Goal: Information Seeking & Learning: Learn about a topic

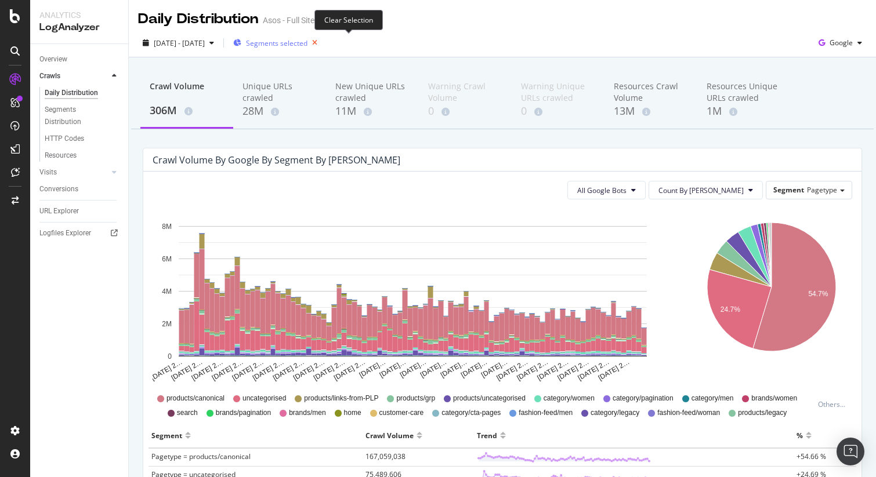
click at [322, 42] on icon "button" at bounding box center [314, 43] width 14 height 16
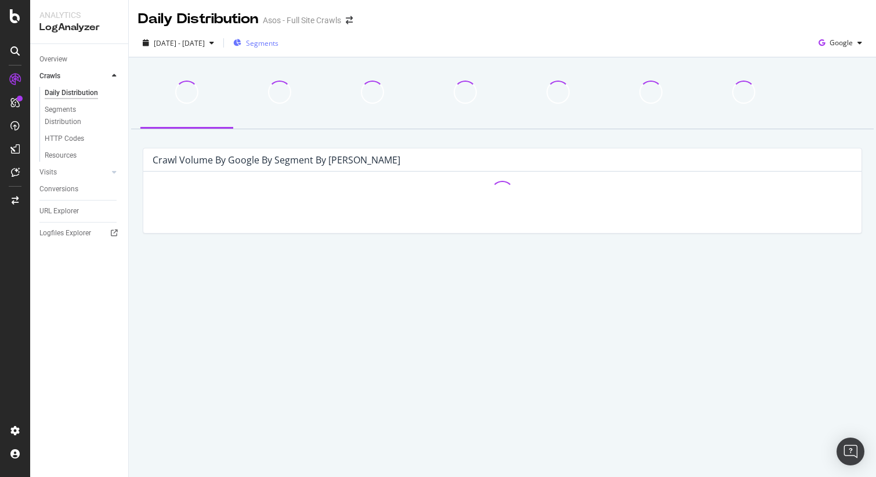
click at [278, 45] on span "Segments" at bounding box center [262, 43] width 32 height 10
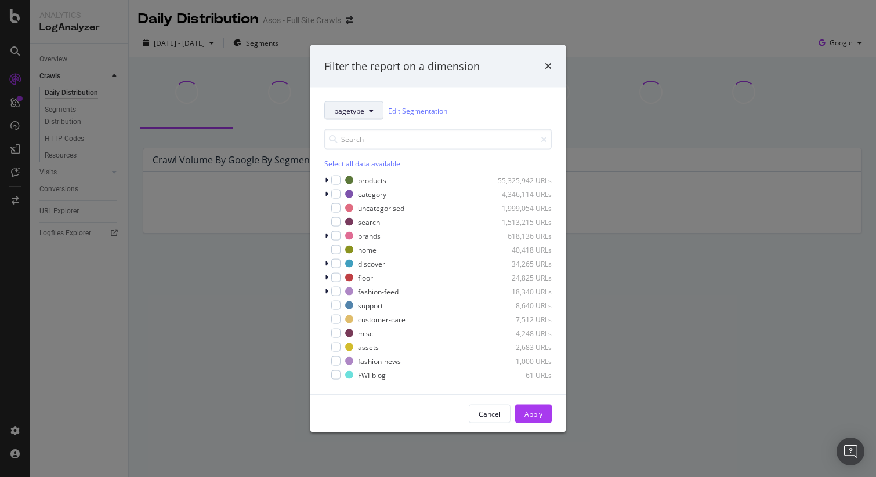
click at [361, 112] on span "pagetype" at bounding box center [349, 111] width 30 height 10
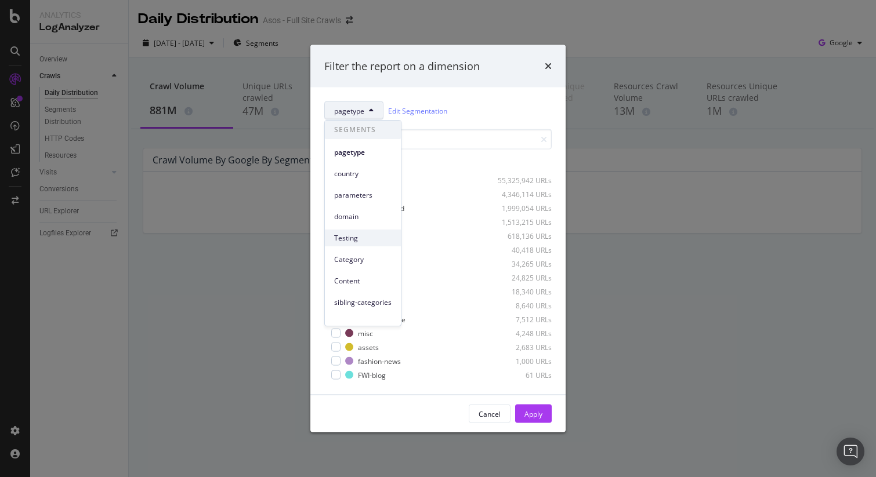
click at [358, 244] on div "Testing" at bounding box center [363, 238] width 76 height 17
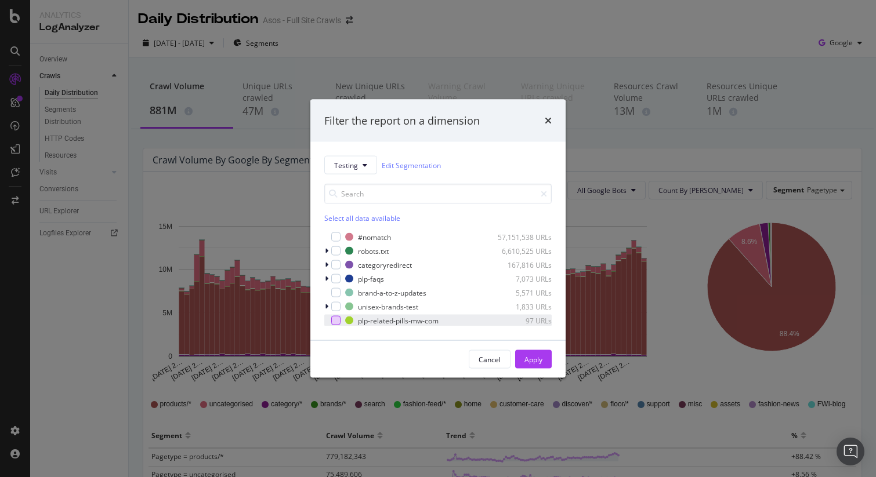
click at [337, 320] on div "modal" at bounding box center [335, 320] width 9 height 9
click at [535, 358] on div "Apply" at bounding box center [533, 359] width 18 height 10
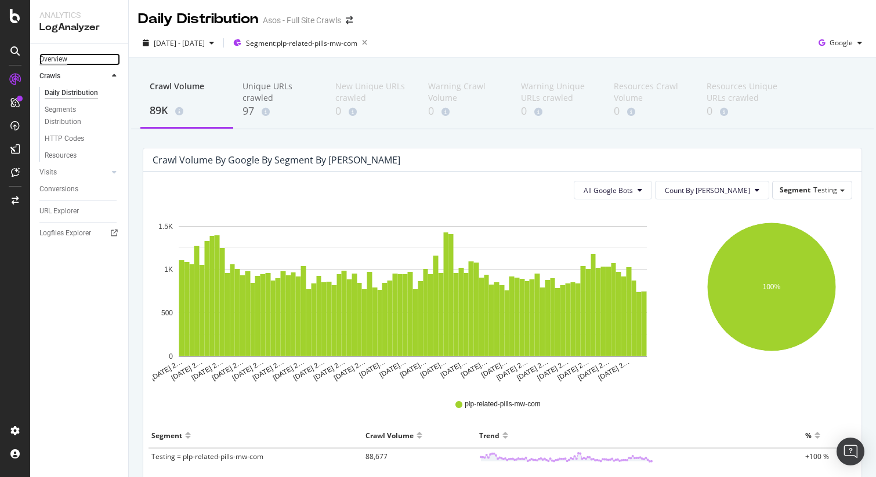
click at [63, 58] on div "Overview" at bounding box center [53, 59] width 28 height 12
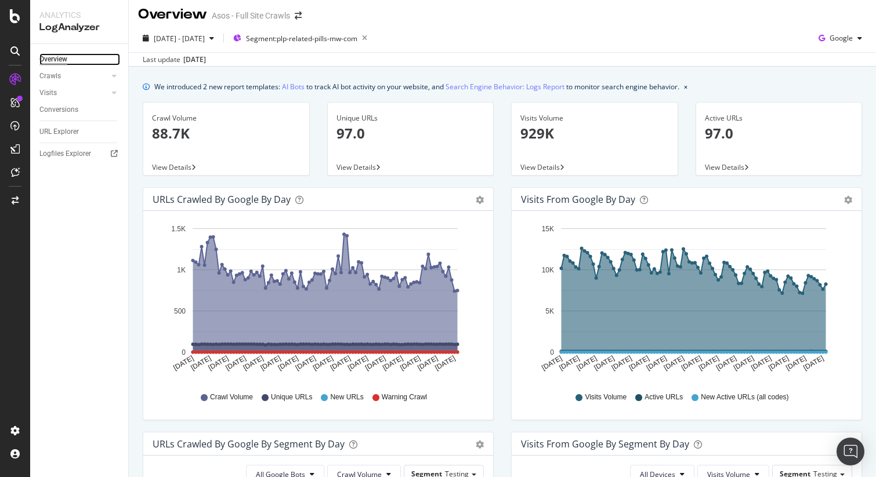
scroll to position [1, 0]
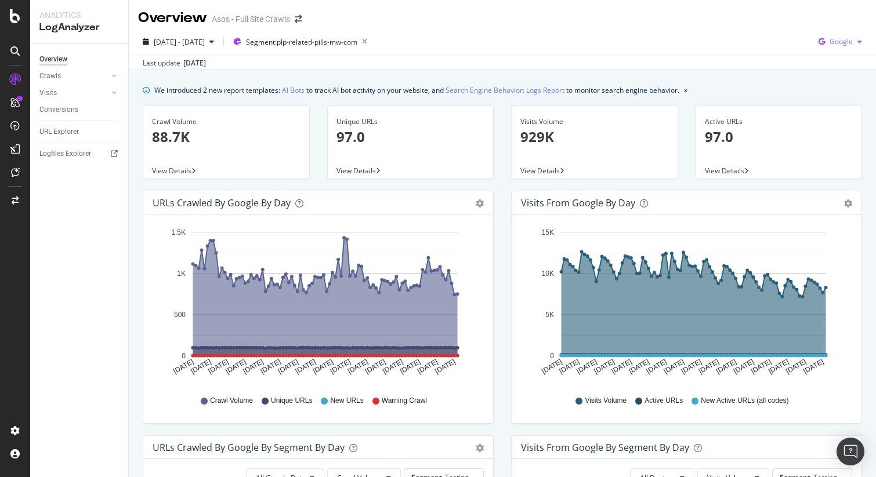
click at [848, 44] on span "Google" at bounding box center [840, 42] width 23 height 10
click at [828, 82] on span "Bing" at bounding box center [840, 86] width 43 height 10
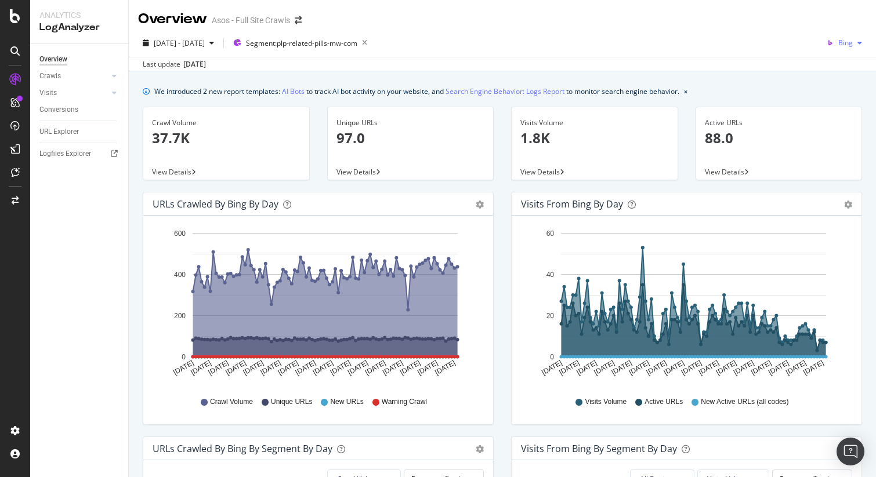
click at [850, 42] on span "Bing" at bounding box center [845, 43] width 14 height 10
click at [831, 110] on span "OpenAI" at bounding box center [840, 109] width 43 height 10
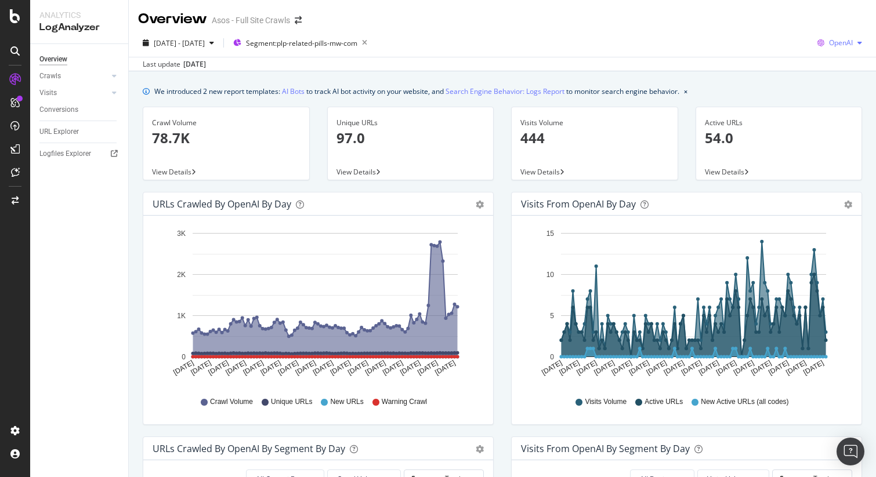
click at [844, 38] on span "OpenAI" at bounding box center [841, 43] width 24 height 10
click at [833, 126] on span "Other AI Bots" at bounding box center [840, 130] width 43 height 10
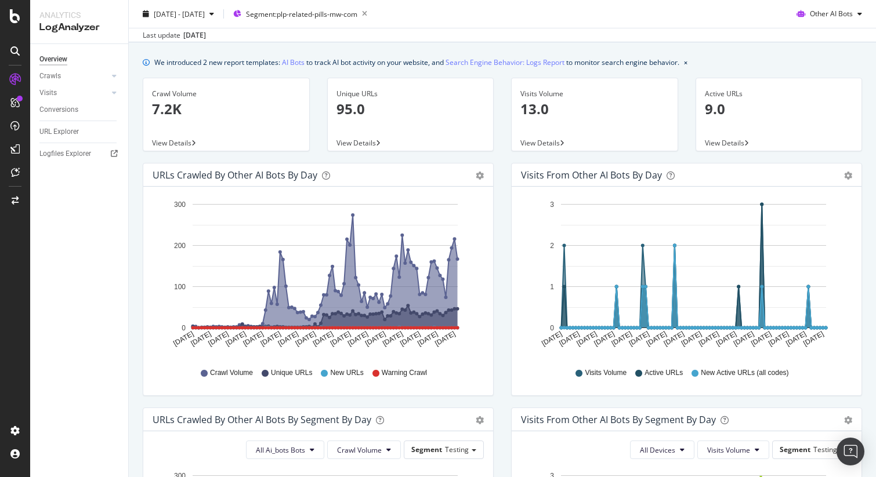
scroll to position [27, 0]
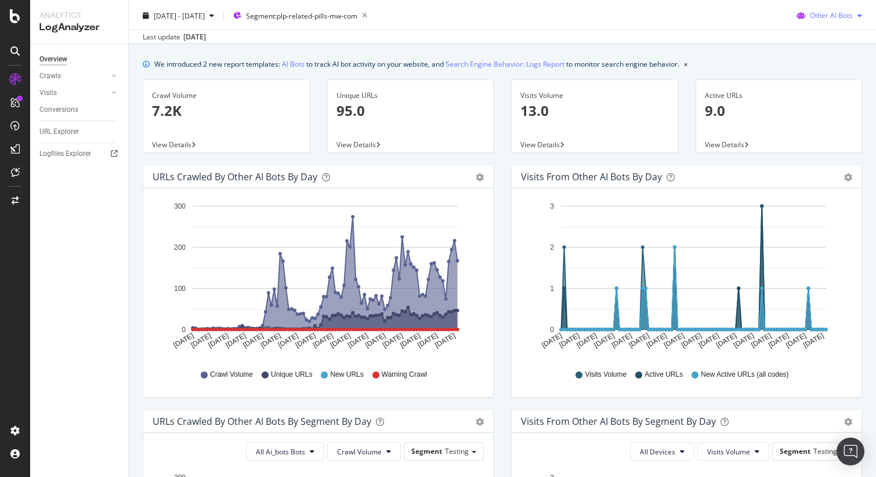
click at [819, 16] on span "Other AI Bots" at bounding box center [831, 15] width 43 height 10
click at [825, 87] on div "OpenAI" at bounding box center [829, 81] width 82 height 17
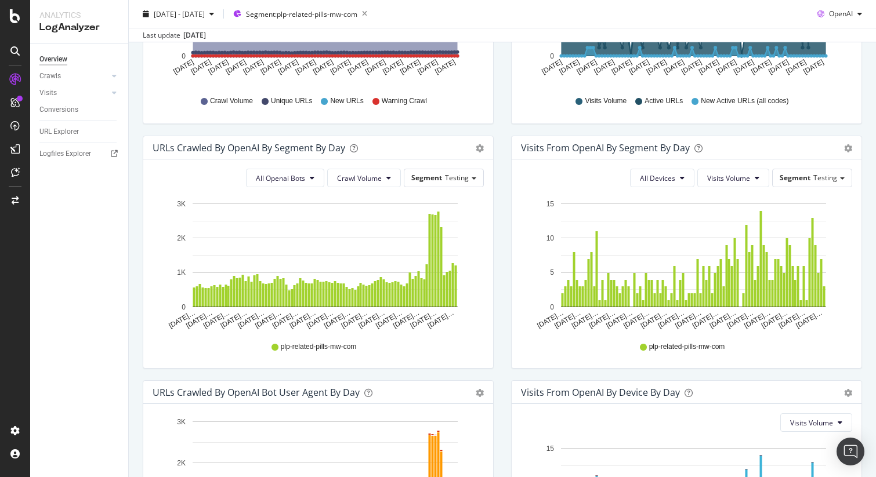
scroll to position [302, 0]
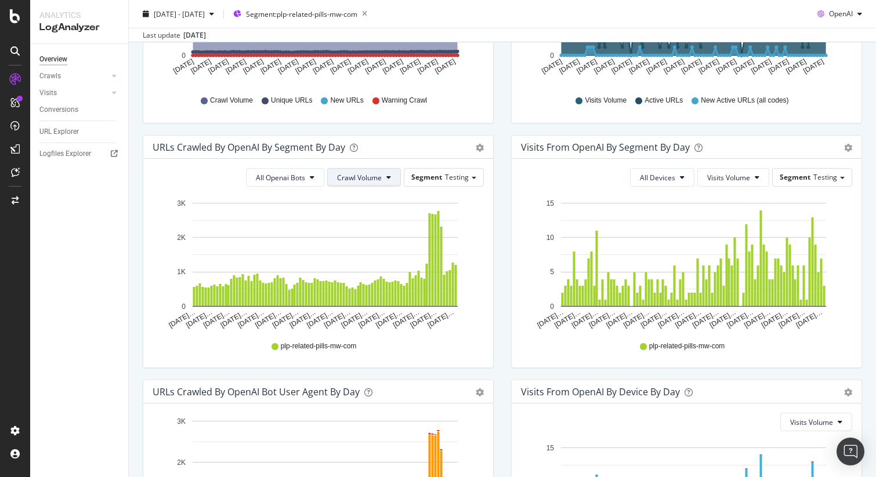
click at [345, 182] on span "Crawl Volume" at bounding box center [359, 178] width 45 height 10
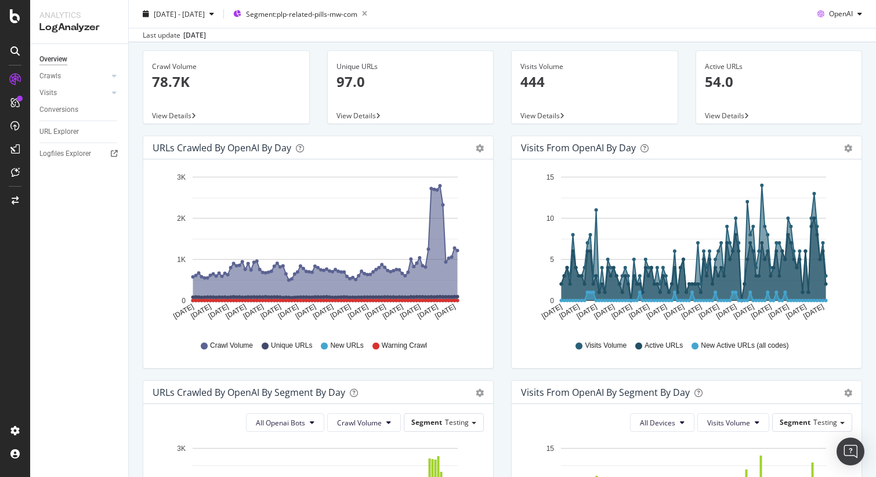
scroll to position [0, 0]
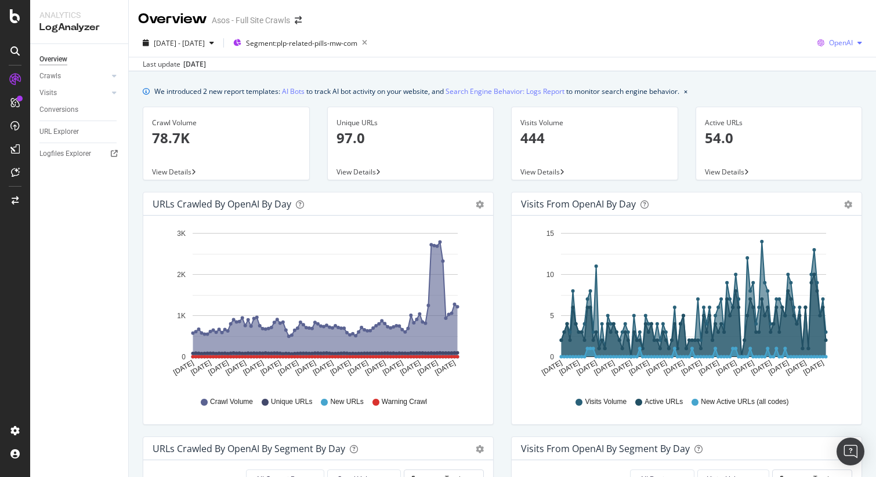
click at [847, 46] on span "OpenAI" at bounding box center [841, 43] width 24 height 10
click at [843, 59] on div "Google" at bounding box center [832, 65] width 80 height 17
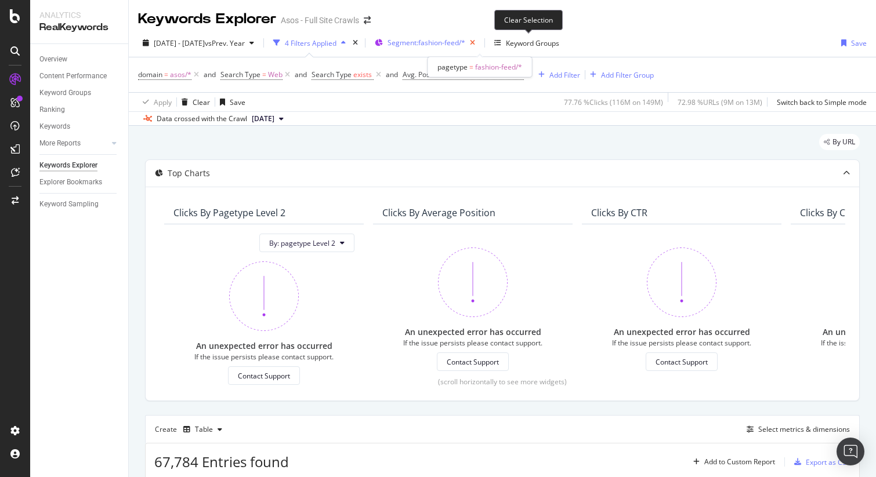
click at [480, 41] on icon "button" at bounding box center [472, 43] width 14 height 16
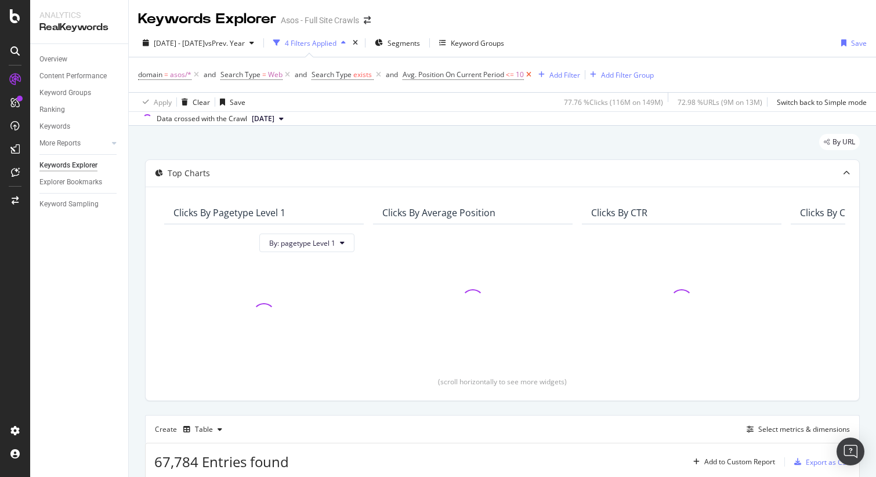
click at [529, 75] on icon at bounding box center [529, 75] width 10 height 12
click at [420, 47] on span "Segments" at bounding box center [403, 43] width 32 height 10
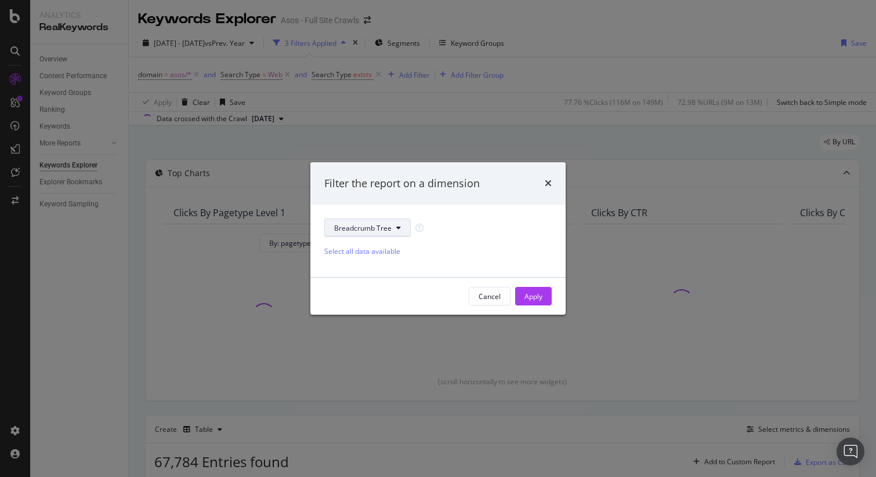
click at [400, 228] on button "Breadcrumb Tree" at bounding box center [367, 228] width 86 height 19
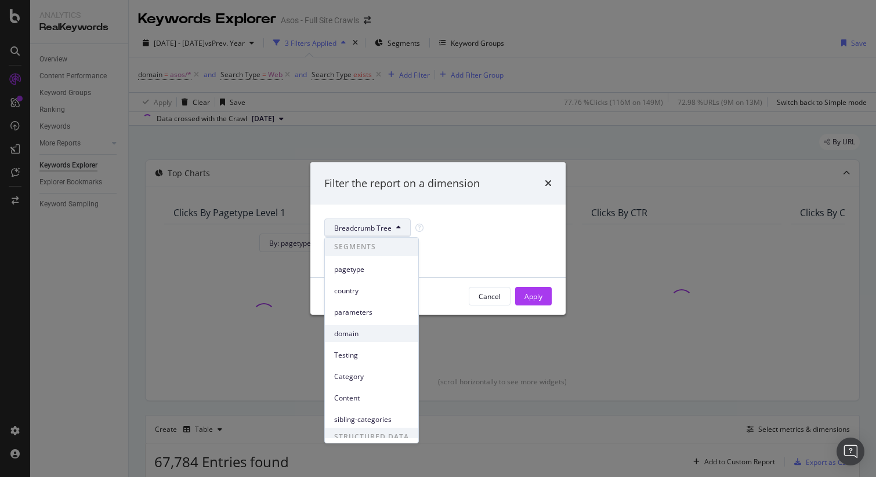
scroll to position [30, 0]
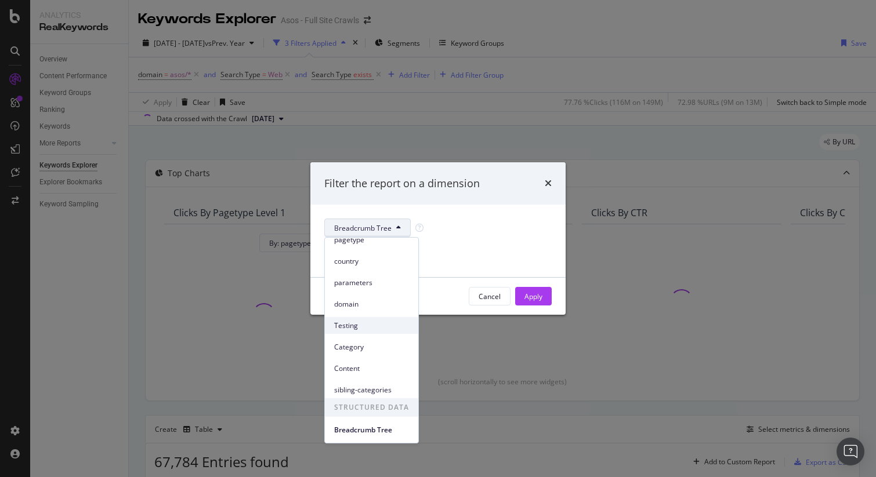
click at [348, 325] on span "Testing" at bounding box center [371, 326] width 75 height 10
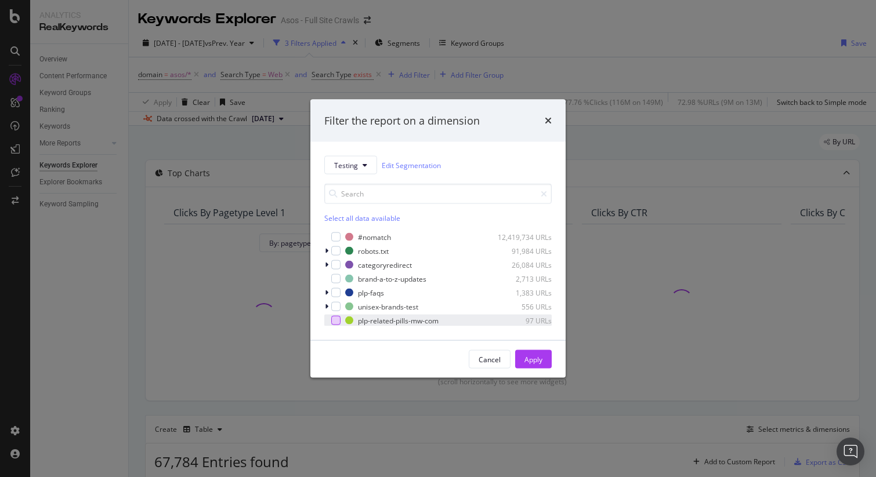
click at [337, 321] on div "modal" at bounding box center [335, 320] width 9 height 9
click at [529, 355] on div "Apply" at bounding box center [533, 359] width 18 height 10
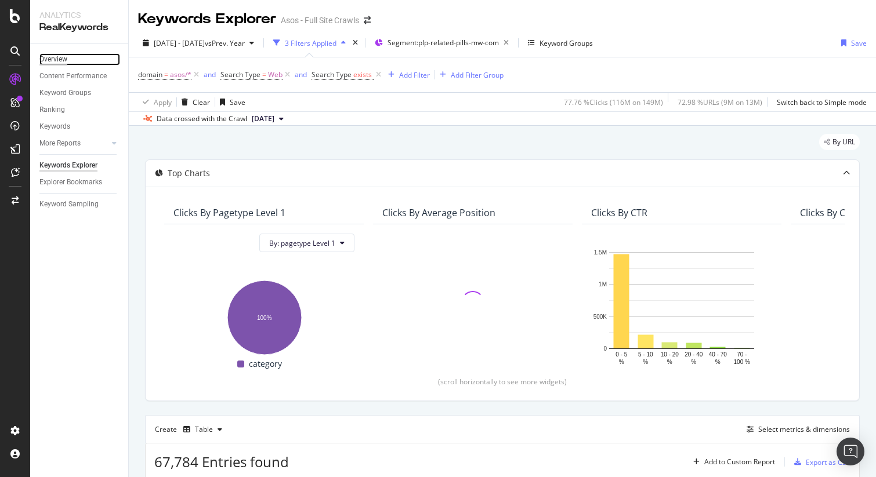
click at [60, 59] on div "Overview" at bounding box center [53, 59] width 28 height 12
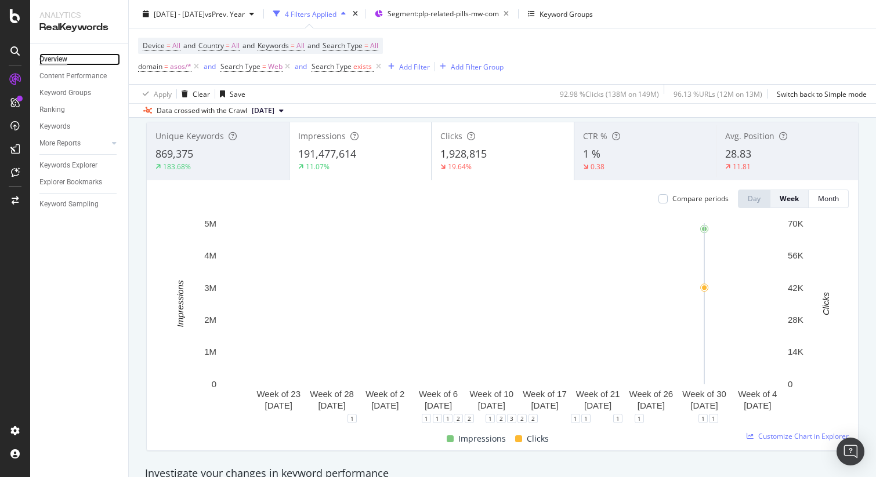
scroll to position [61, 0]
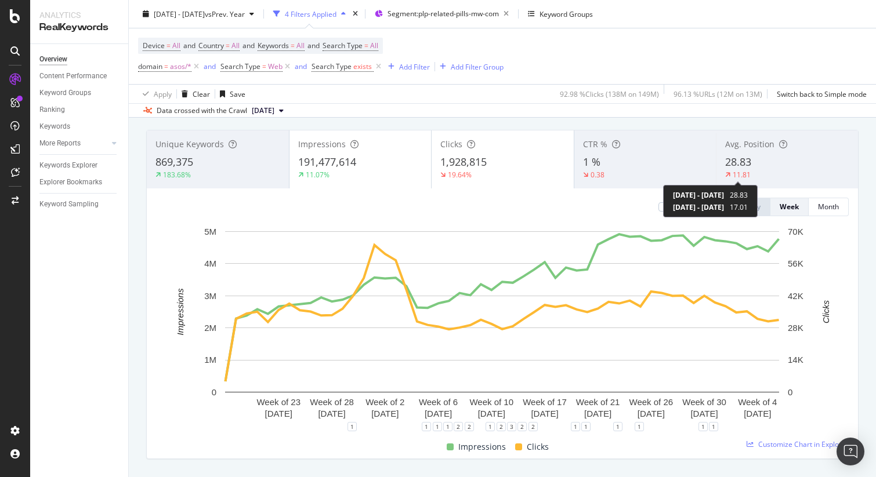
click at [735, 170] on div "11.81" at bounding box center [741, 175] width 18 height 10
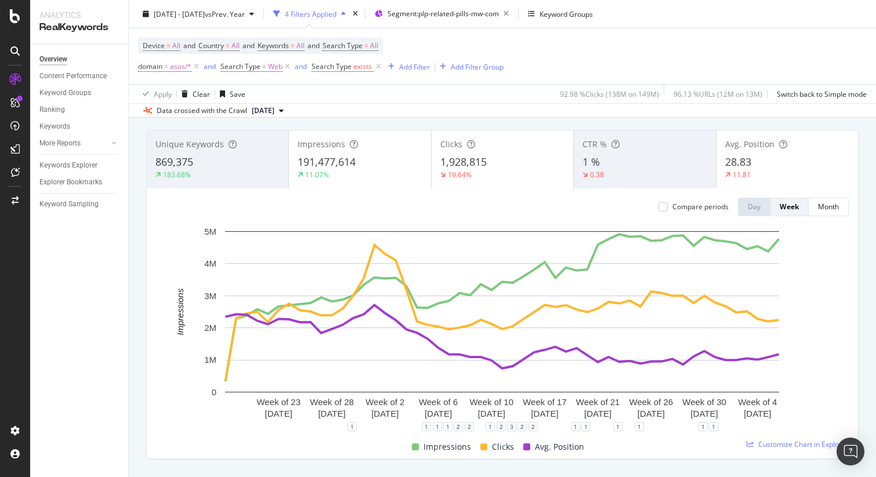
click at [742, 168] on span "28.83" at bounding box center [738, 162] width 26 height 14
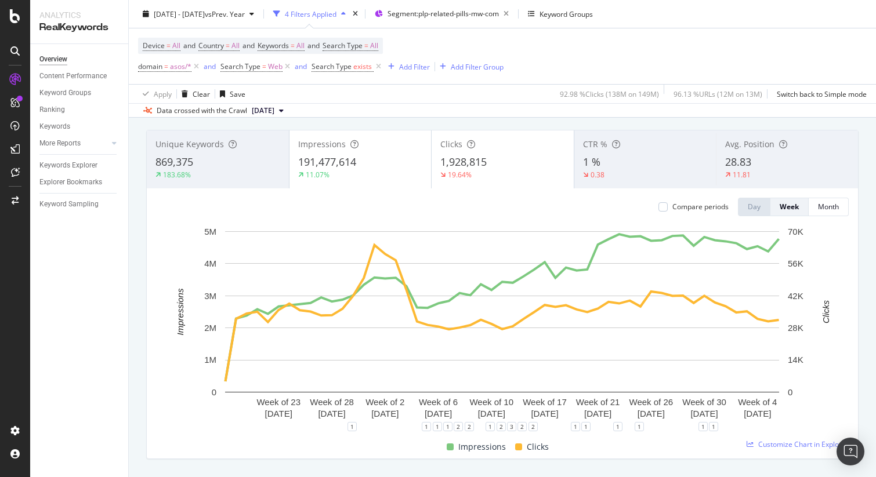
click at [197, 137] on div "Unique Keywords 869,375 183.68%" at bounding box center [218, 159] width 142 height 52
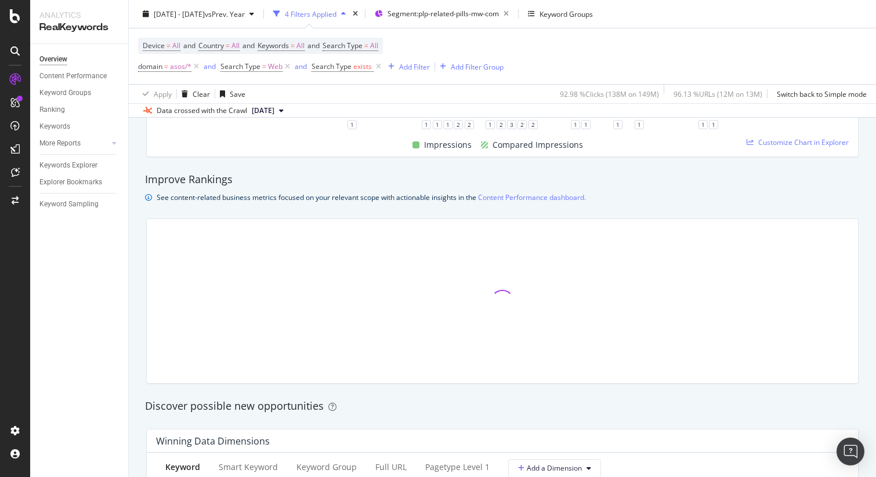
scroll to position [736, 0]
drag, startPoint x: 815, startPoint y: 288, endPoint x: 814, endPoint y: 273, distance: 15.1
click at [814, 273] on div at bounding box center [502, 303] width 692 height 146
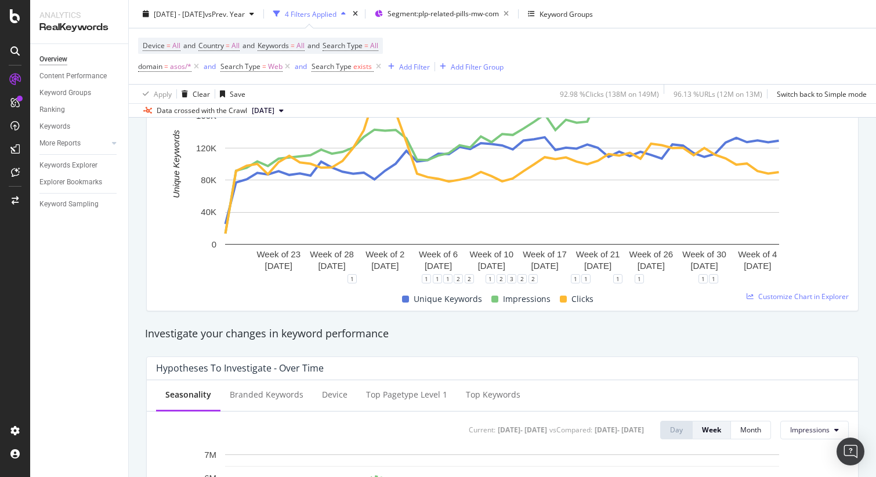
scroll to position [0, 0]
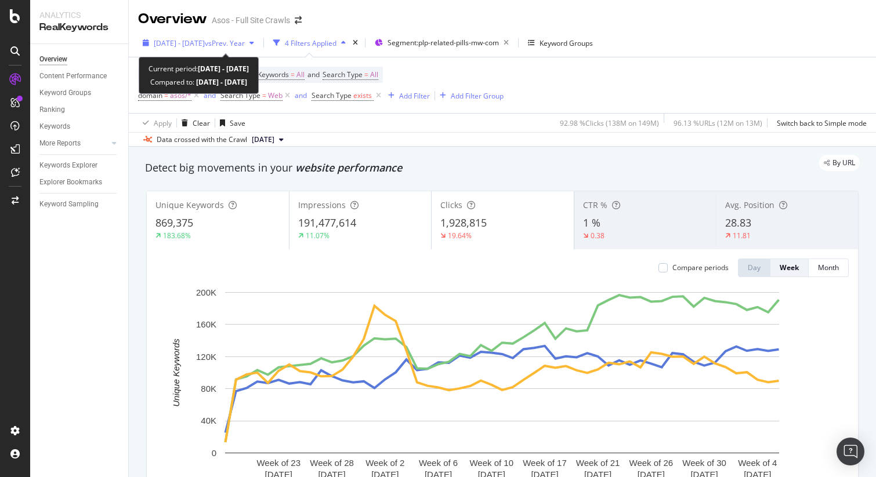
click at [205, 45] on span "2024 Aug. 25th - 2025 Aug. 24th" at bounding box center [179, 43] width 51 height 10
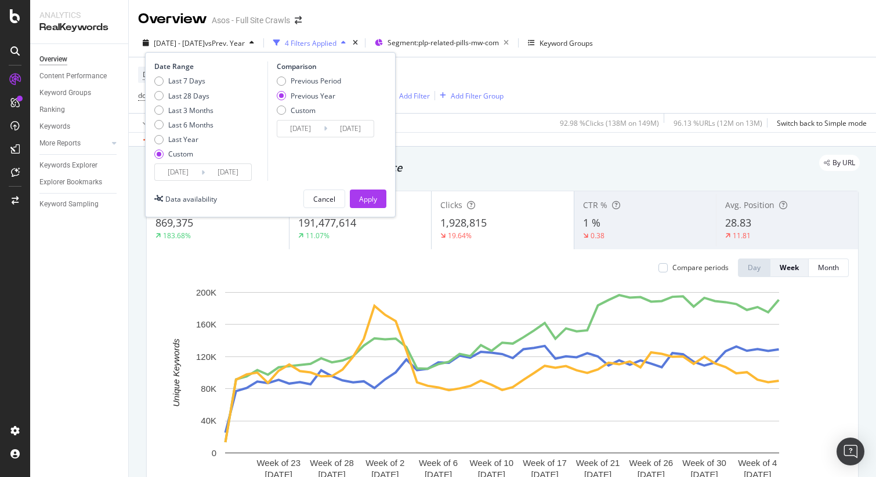
click at [178, 171] on input "2024/08/25" at bounding box center [178, 172] width 46 height 16
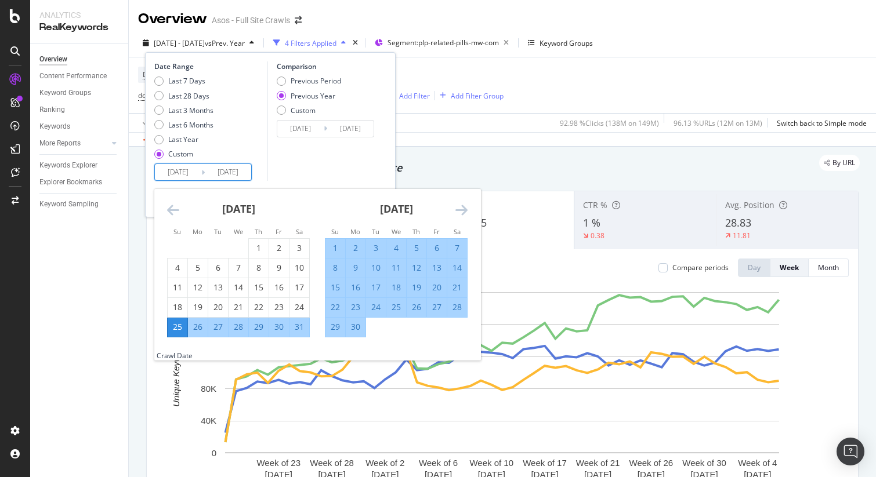
click at [169, 208] on icon "Move backward to switch to the previous month." at bounding box center [173, 210] width 12 height 14
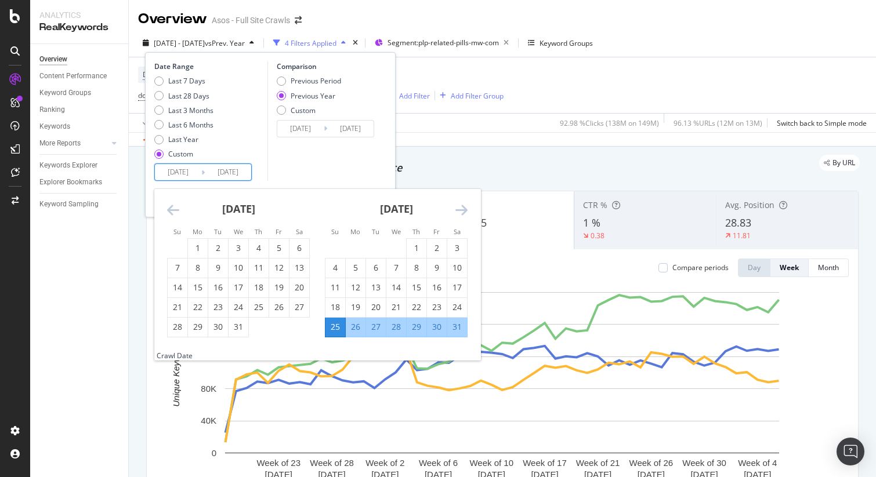
click at [169, 208] on icon "Move backward to switch to the previous month." at bounding box center [173, 210] width 12 height 14
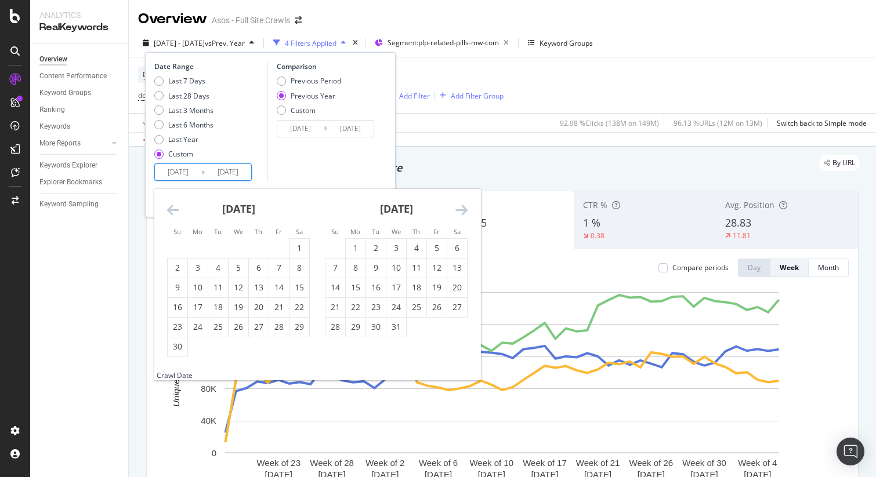
click at [169, 208] on icon "Move backward to switch to the previous month." at bounding box center [173, 210] width 12 height 14
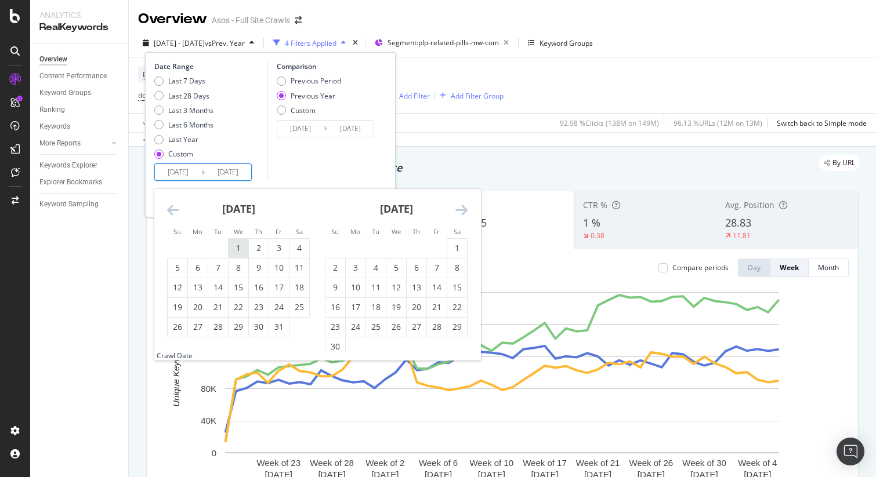
click at [240, 246] on div "1" at bounding box center [238, 248] width 20 height 12
type input "2024/05/01"
type input "2023/05/03"
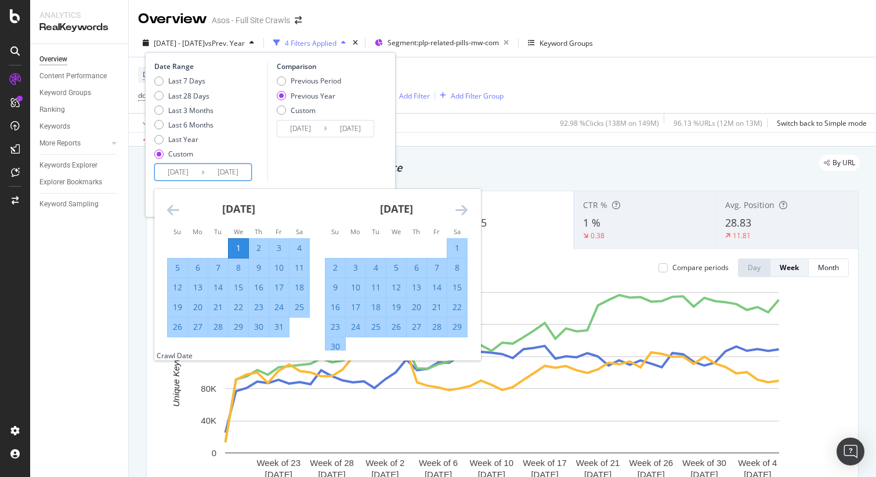
click at [460, 210] on icon "Move forward to switch to the next month." at bounding box center [461, 210] width 12 height 14
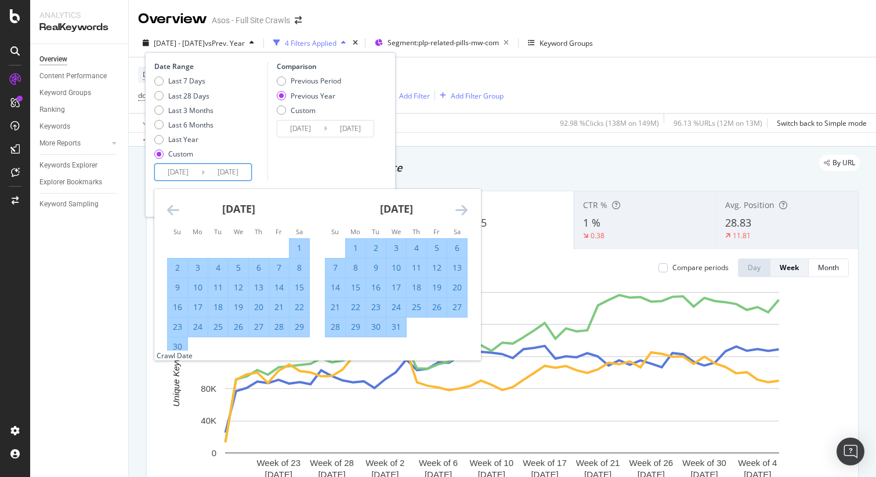
click at [460, 210] on icon "Move forward to switch to the next month." at bounding box center [461, 210] width 12 height 14
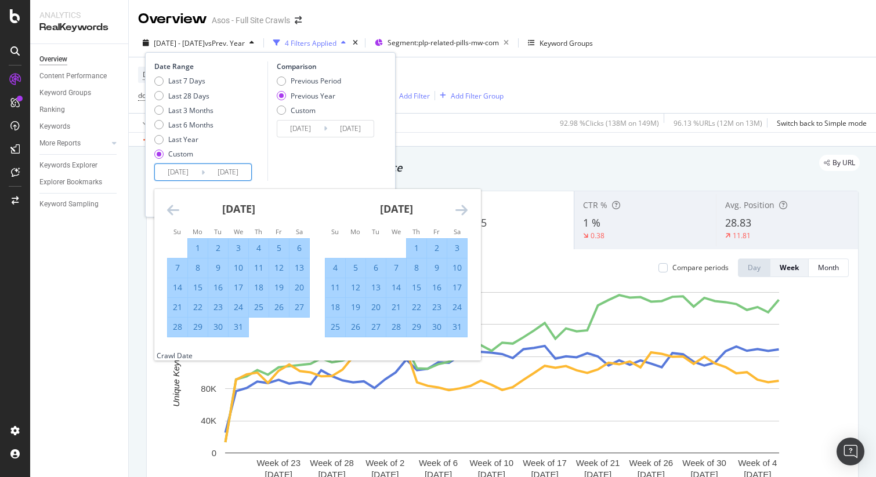
click at [460, 210] on icon "Move forward to switch to the next month." at bounding box center [461, 210] width 12 height 14
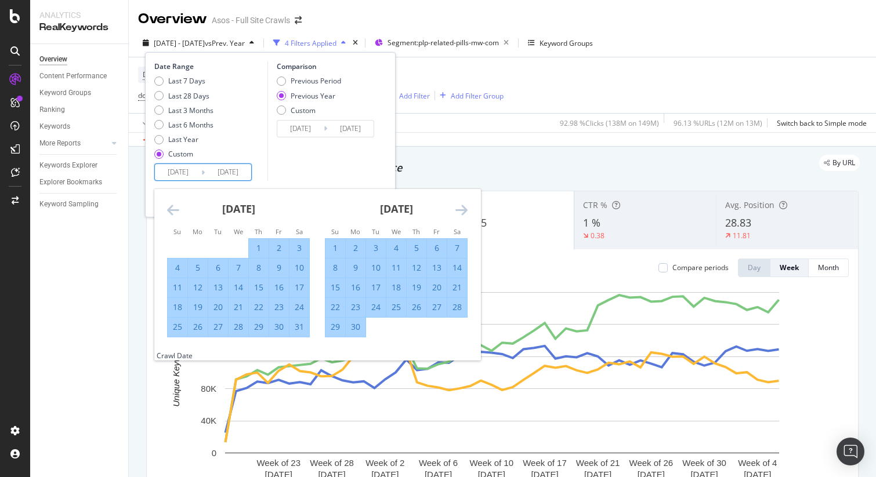
click at [173, 208] on icon "Move backward to switch to the previous month." at bounding box center [173, 210] width 12 height 14
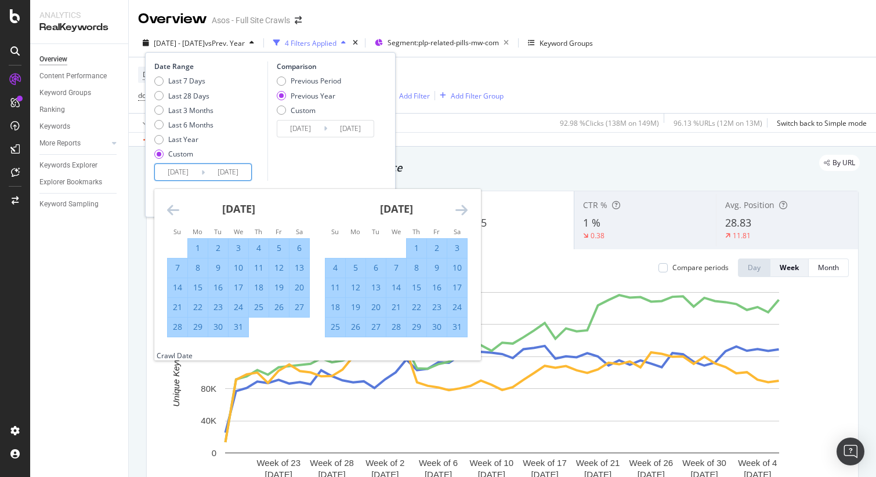
click at [462, 211] on icon "Move forward to switch to the next month." at bounding box center [461, 210] width 12 height 14
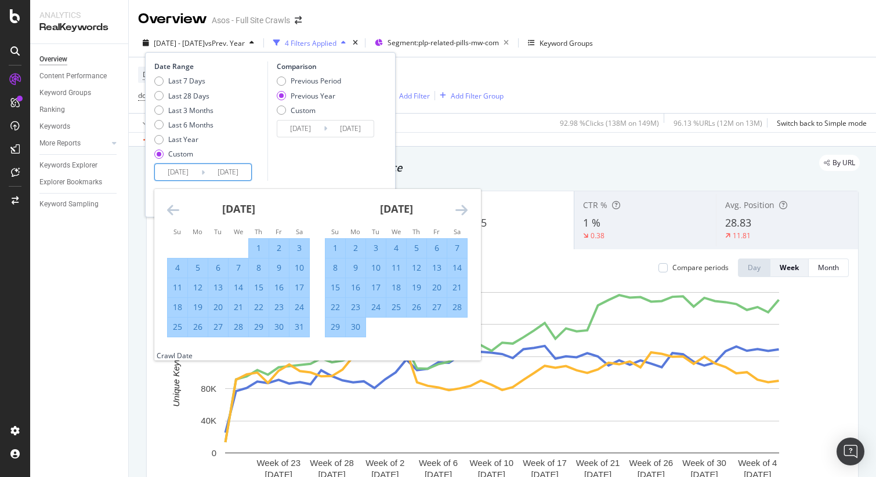
click at [299, 329] on div "31" at bounding box center [299, 327] width 20 height 12
type input "2024/08/31"
type input "2023/09/02"
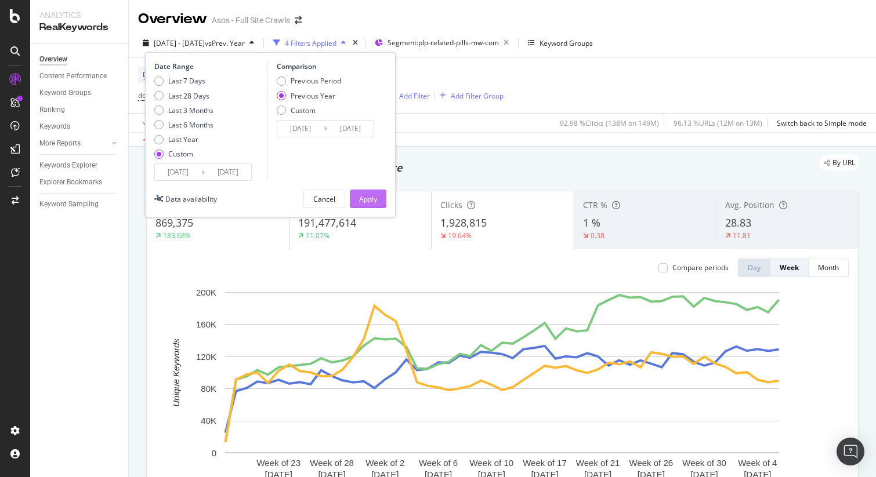
click at [370, 197] on div "Apply" at bounding box center [368, 199] width 18 height 10
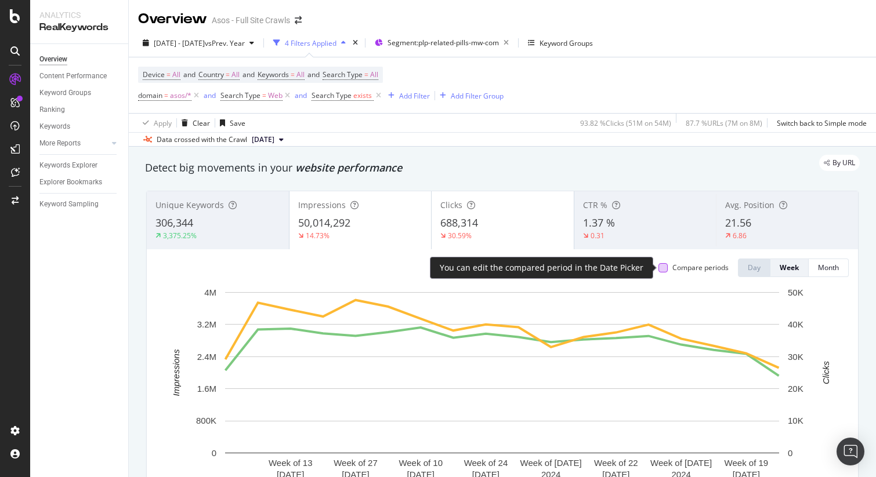
click at [665, 270] on div at bounding box center [662, 267] width 9 height 9
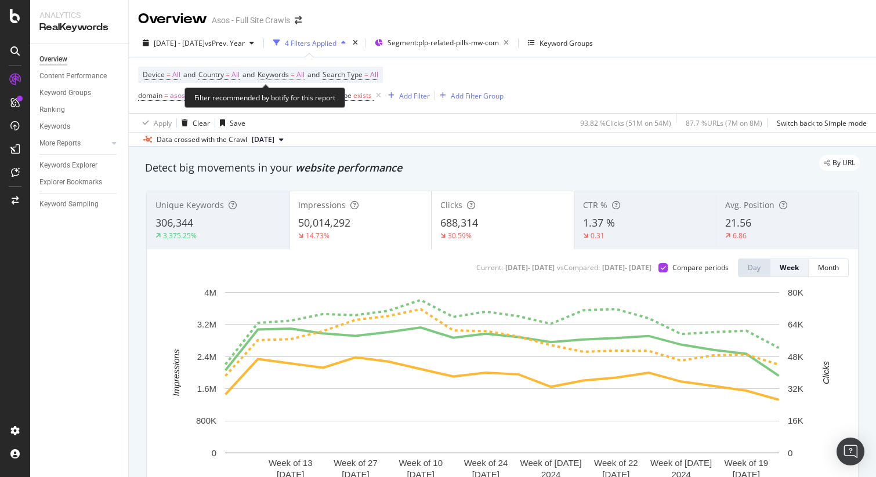
click at [304, 77] on span "All" at bounding box center [300, 75] width 8 height 16
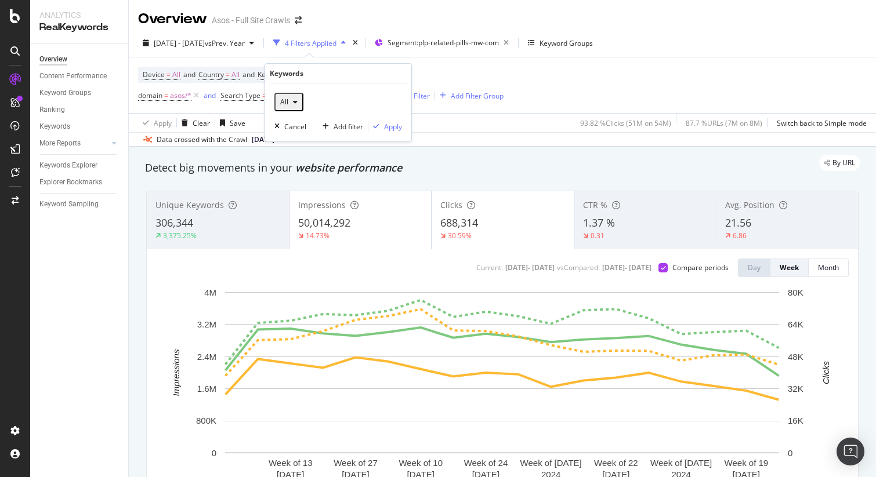
click at [288, 103] on div "button" at bounding box center [295, 102] width 14 height 7
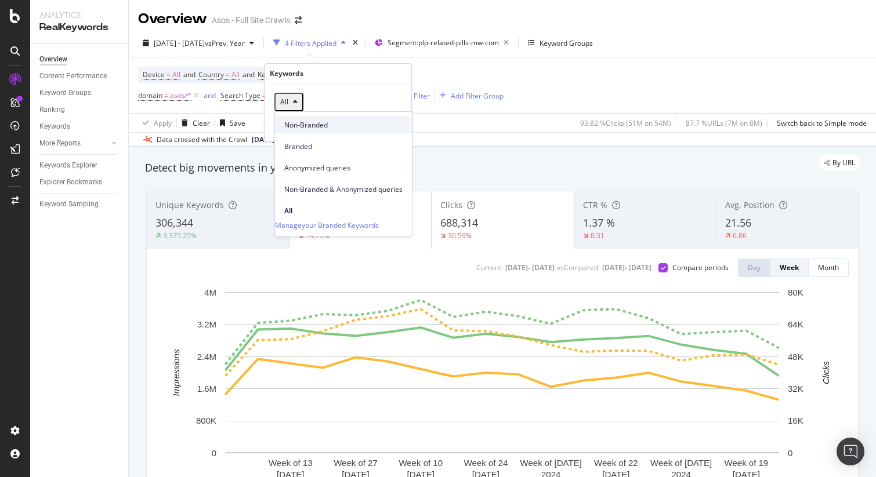
click at [293, 123] on span "Non-Branded" at bounding box center [343, 125] width 118 height 10
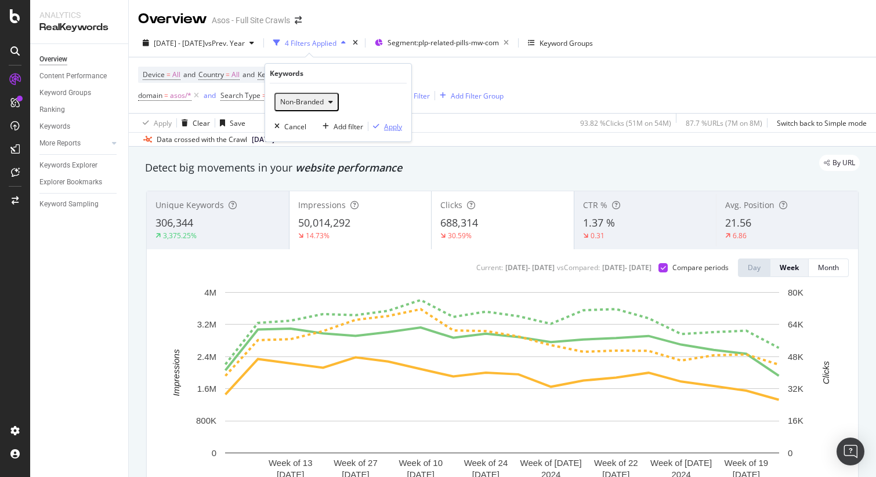
click at [395, 129] on div "Apply" at bounding box center [393, 127] width 18 height 10
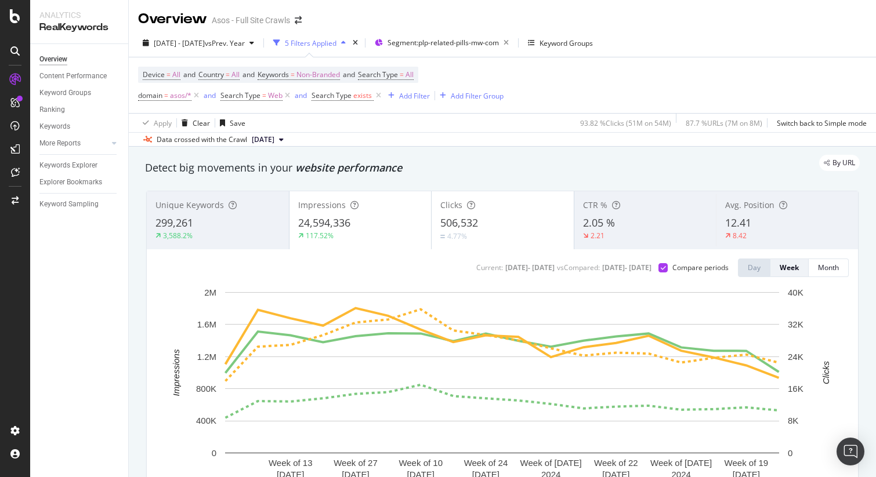
click at [771, 213] on div "Avg. Position 12.41 8.42" at bounding box center [787, 220] width 142 height 52
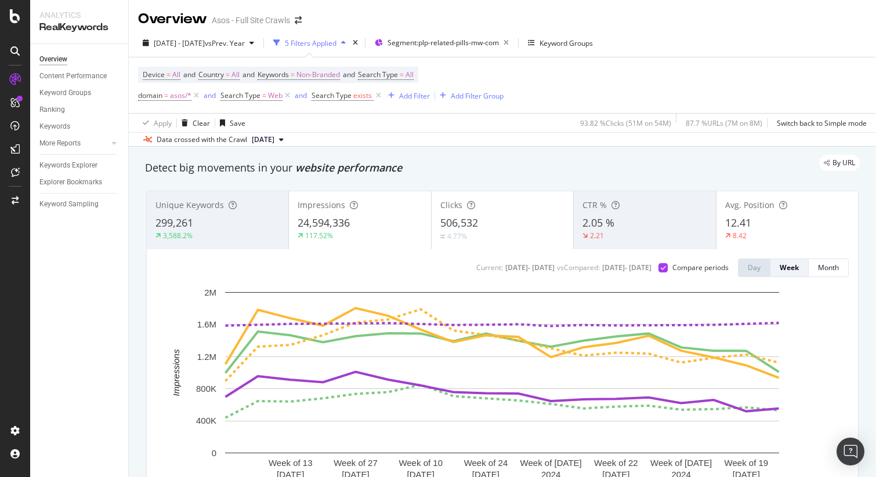
click at [690, 184] on div "Unique Keywords 299,261 3,588.2% Impressions 24,594,336 117.52% Clicks 506,532 …" at bounding box center [502, 356] width 726 height 348
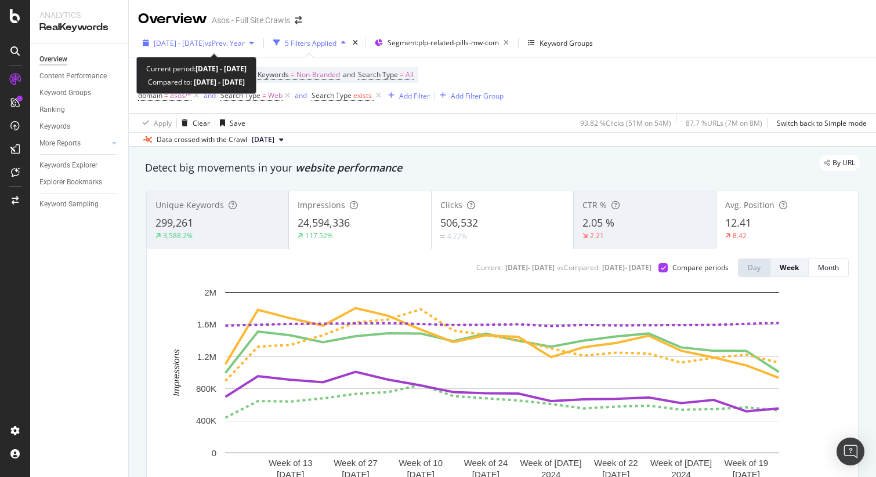
click at [190, 46] on span "2024 May. 1st - Aug. 31st" at bounding box center [179, 43] width 51 height 10
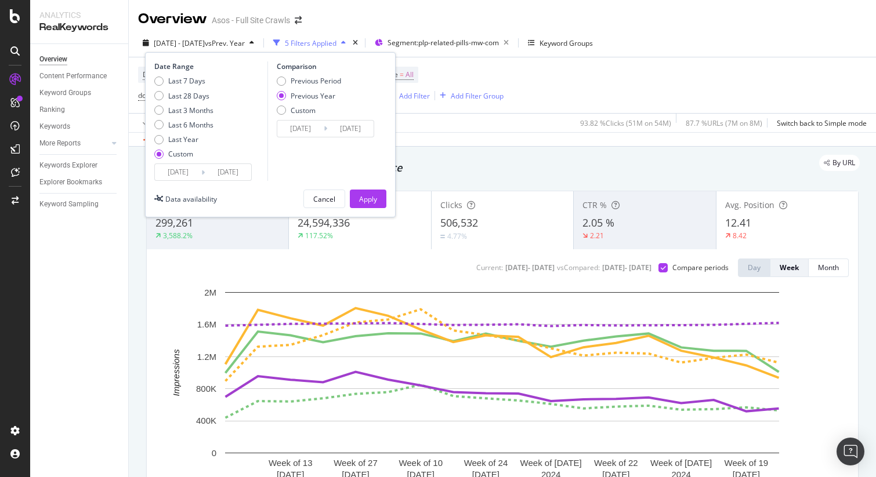
click at [183, 173] on input "2024/05/01" at bounding box center [178, 172] width 46 height 16
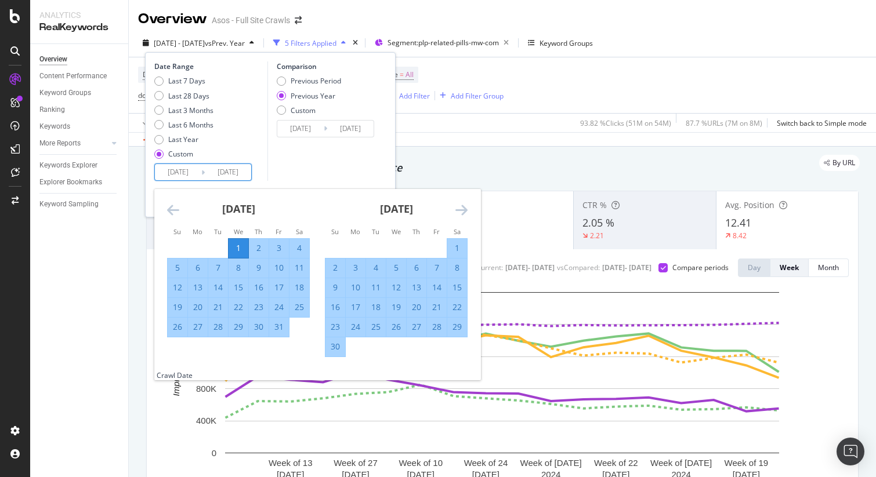
click at [183, 173] on input "2024/05/01" at bounding box center [178, 172] width 46 height 16
click at [158, 109] on div "Last 3 Months" at bounding box center [158, 110] width 9 height 9
type input "2025/05/29"
type input "2025/08/28"
type input "2024/05/30"
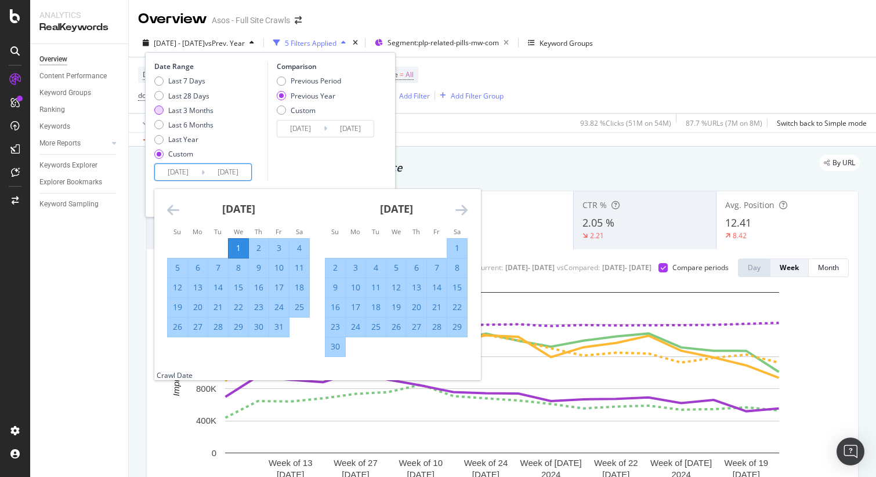
type input "2024/08/29"
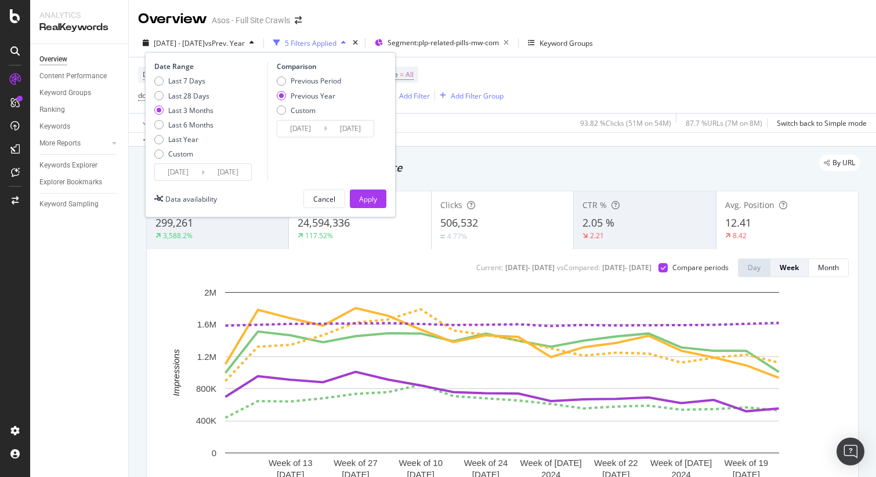
click at [194, 164] on input "2025/05/29" at bounding box center [178, 172] width 46 height 16
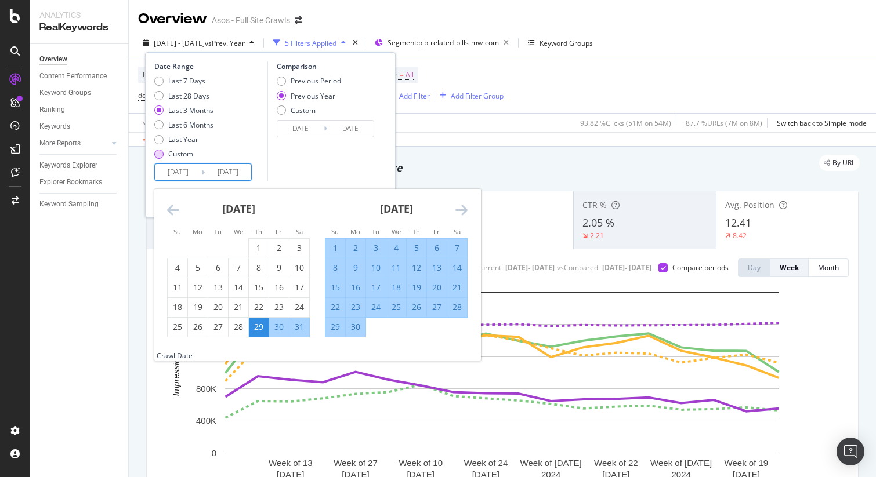
click at [156, 157] on div "Custom" at bounding box center [158, 154] width 9 height 9
type input "2025/08/01"
type input "2024/08/02"
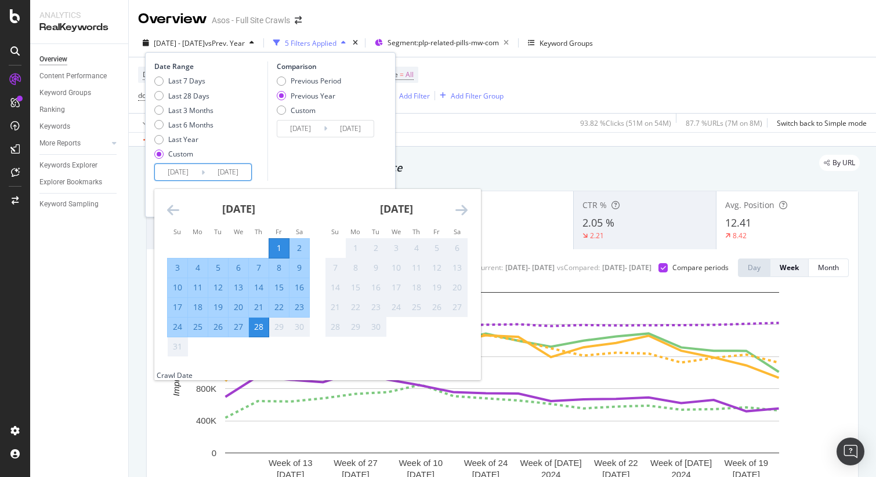
click at [194, 170] on input "2025/08/01" at bounding box center [178, 172] width 46 height 16
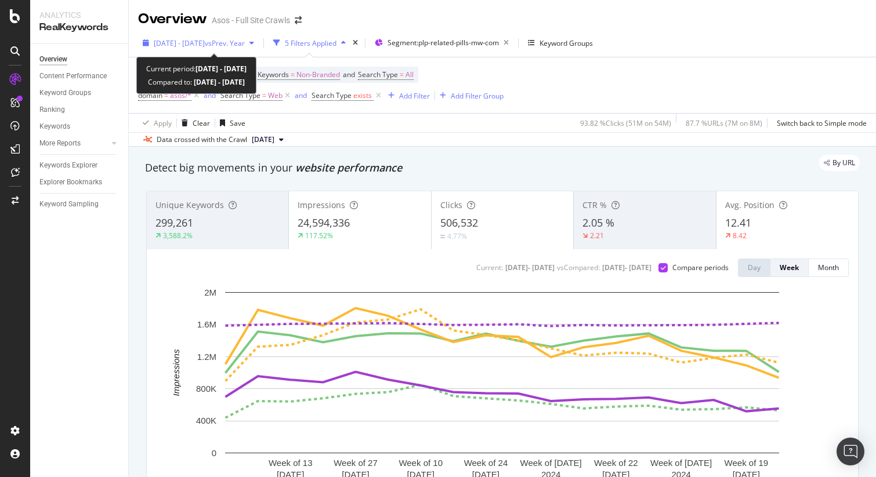
click at [170, 39] on span "2024 May. 1st - Aug. 31st" at bounding box center [179, 43] width 51 height 10
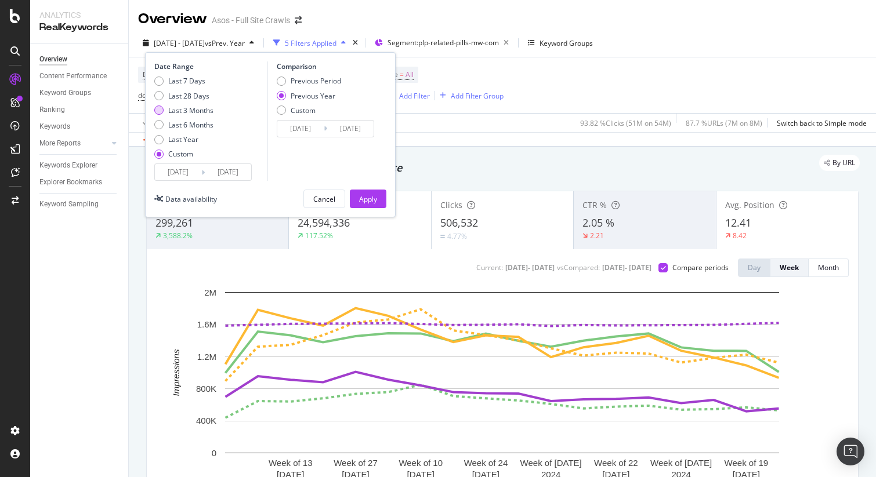
click at [184, 107] on div "Last 3 Months" at bounding box center [190, 111] width 45 height 10
type input "2025/05/29"
type input "2024/05/30"
click at [182, 82] on div "Last 7 Days" at bounding box center [186, 81] width 37 height 10
type input "2025/08/22"
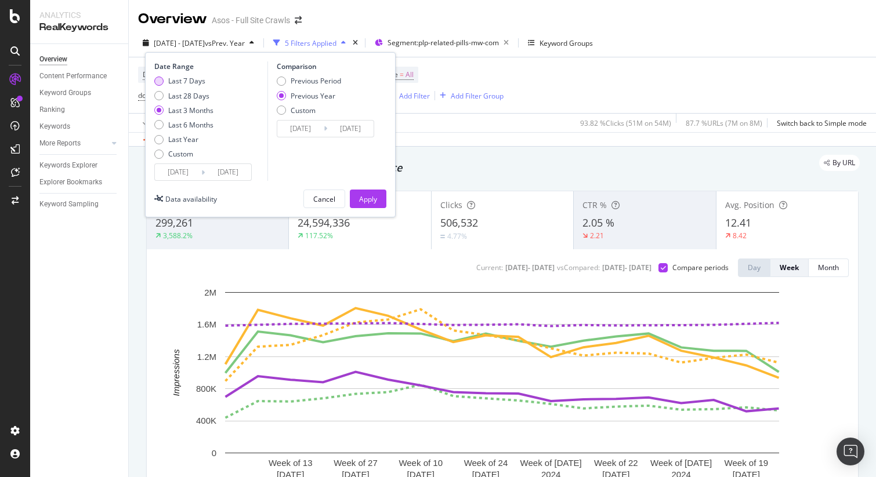
type input "2024/08/23"
click at [365, 201] on div "Apply" at bounding box center [368, 199] width 18 height 10
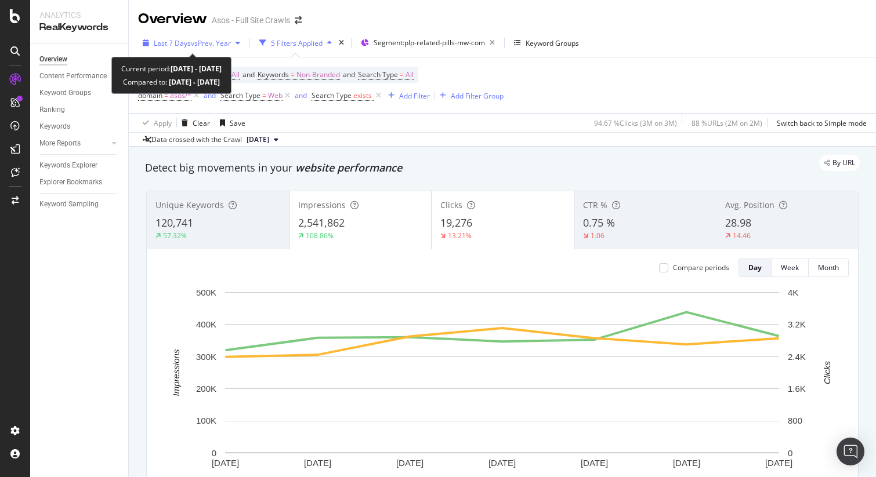
click at [165, 46] on span "Last 7 Days" at bounding box center [172, 43] width 37 height 10
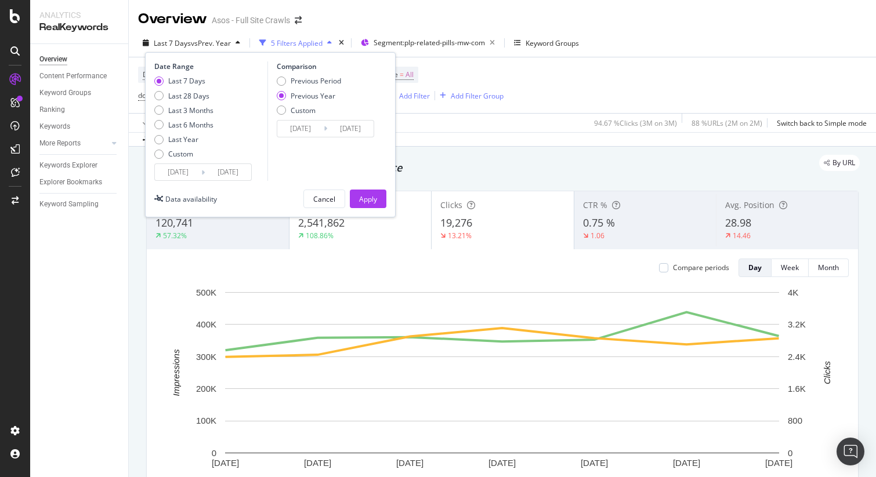
click at [412, 143] on div "Data crossed with the Crawl 2025 Aug. 26th" at bounding box center [502, 139] width 747 height 14
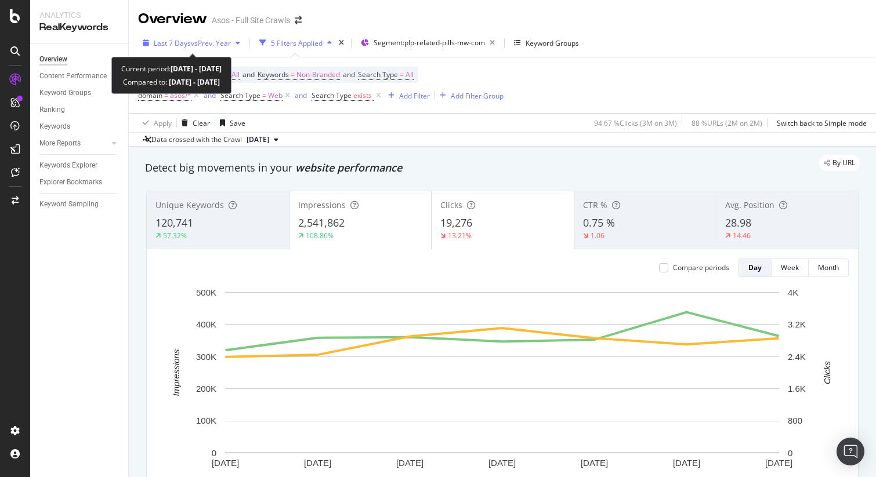
click at [162, 46] on span "Last 7 Days" at bounding box center [172, 43] width 37 height 10
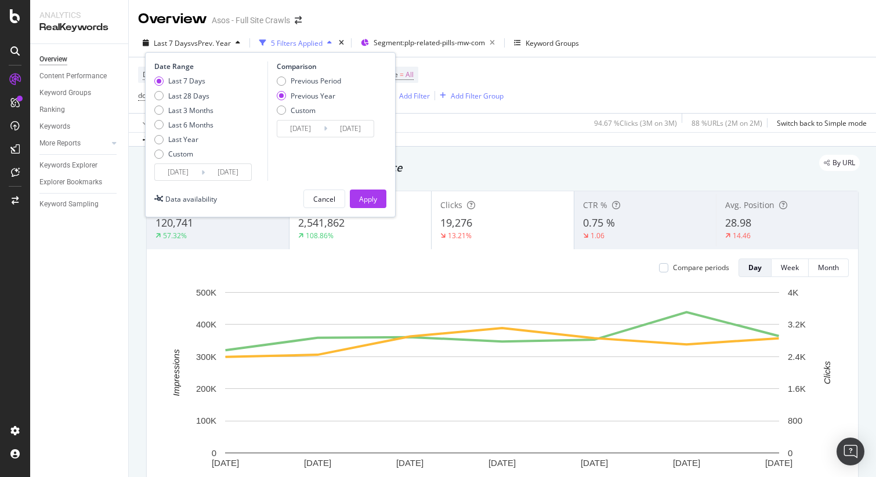
click at [178, 173] on input "2025/08/22" at bounding box center [178, 172] width 46 height 16
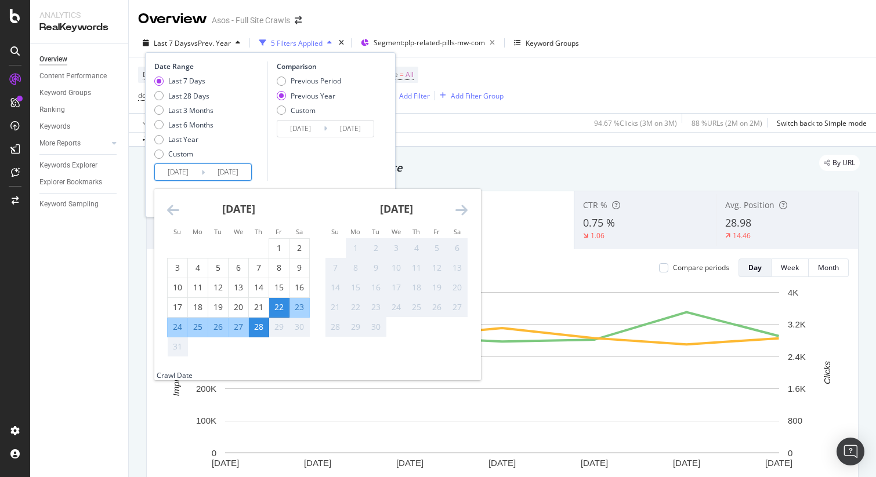
click at [170, 204] on icon "Move backward to switch to the previous month." at bounding box center [173, 210] width 12 height 14
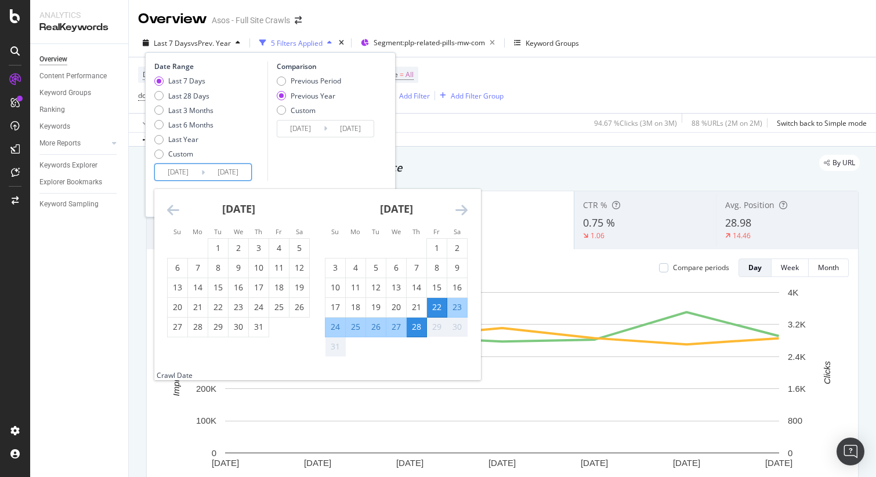
click at [170, 204] on icon "Move backward to switch to the previous month." at bounding box center [173, 210] width 12 height 14
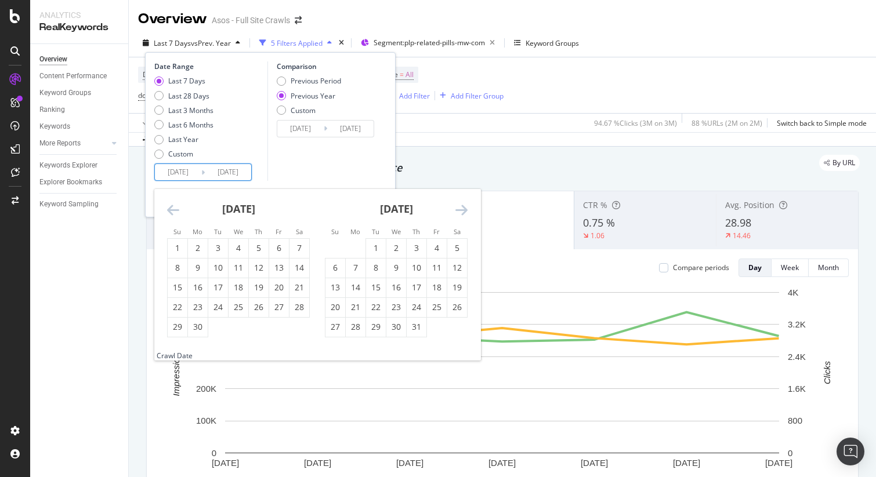
click at [170, 204] on icon "Move backward to switch to the previous month." at bounding box center [173, 210] width 12 height 14
click at [258, 248] on div "1" at bounding box center [259, 248] width 20 height 12
type input "2025/05/01"
type input "2024/05/02"
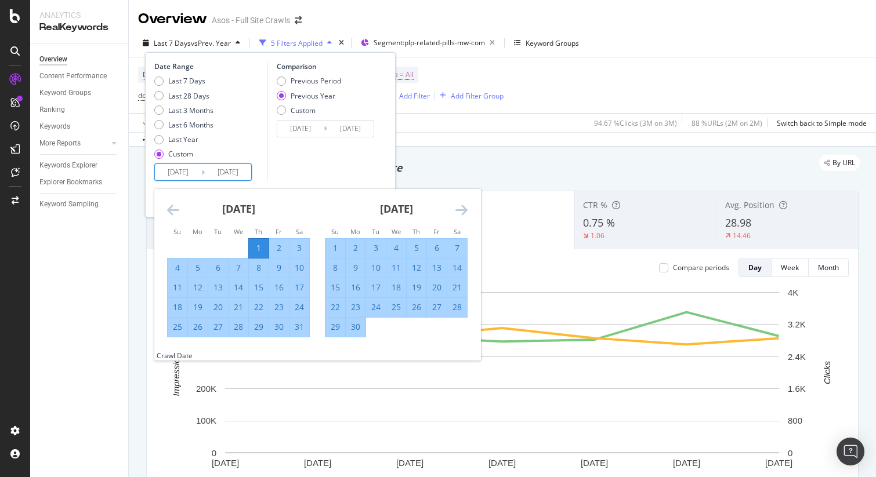
click at [259, 173] on div "Date Range Last 7 Days Last 28 Days Last 3 Months Last 6 Months Last Year Custo…" at bounding box center [209, 120] width 110 height 119
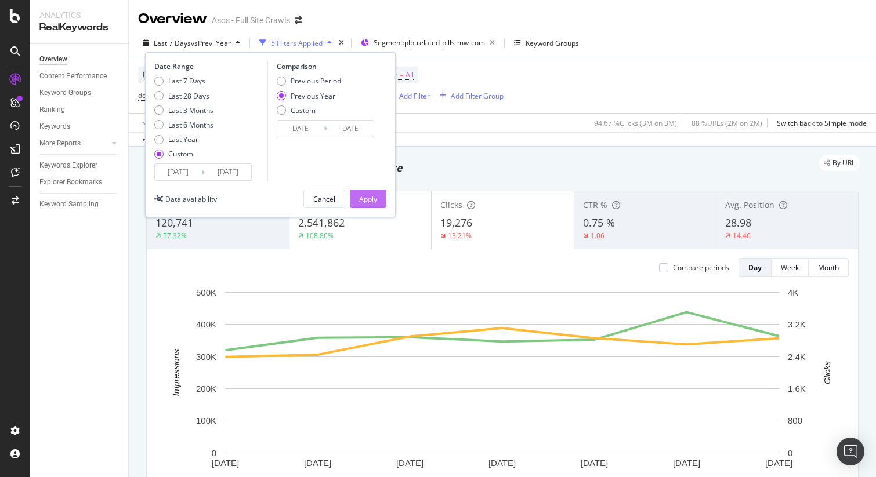
click at [362, 198] on div "Apply" at bounding box center [368, 199] width 18 height 10
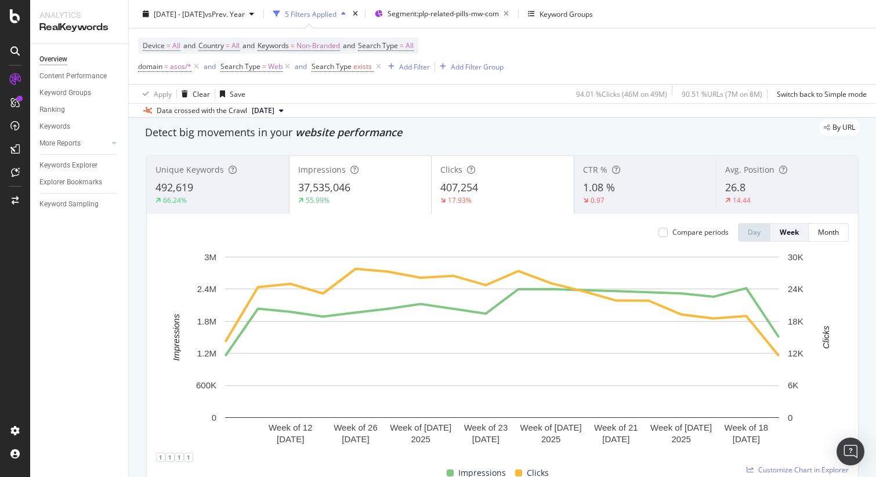
scroll to position [41, 0]
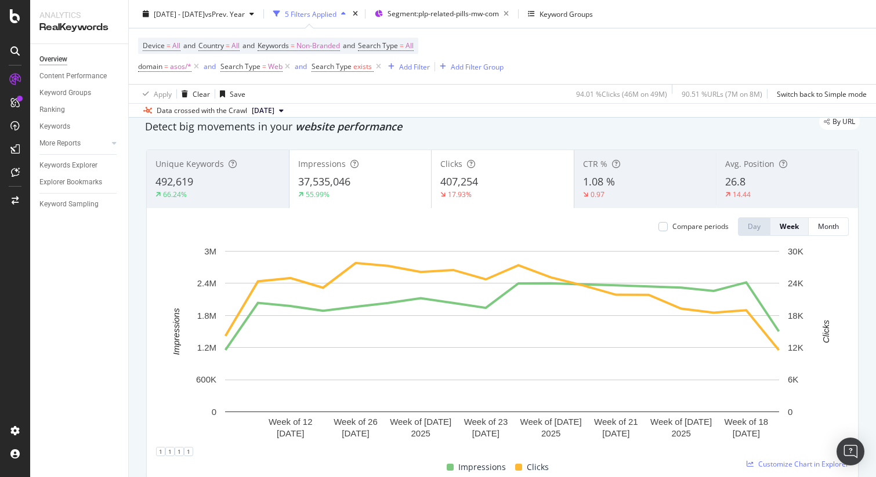
click at [221, 194] on div "66.24%" at bounding box center [217, 195] width 125 height 10
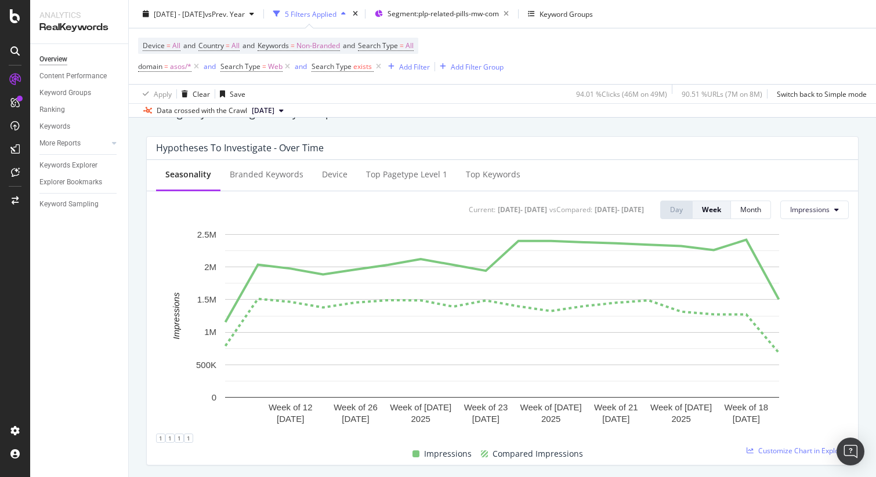
scroll to position [438, 0]
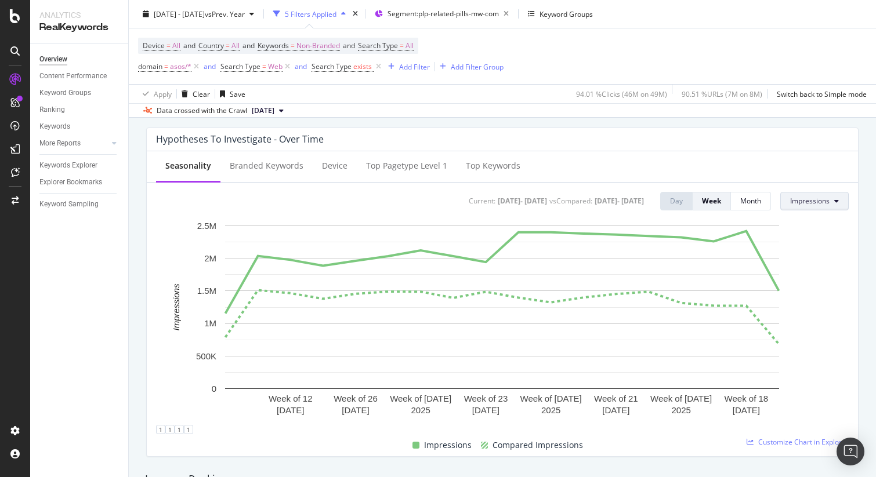
click at [814, 202] on span "Impressions" at bounding box center [809, 201] width 39 height 10
click at [813, 227] on span "Clicks" at bounding box center [817, 224] width 55 height 10
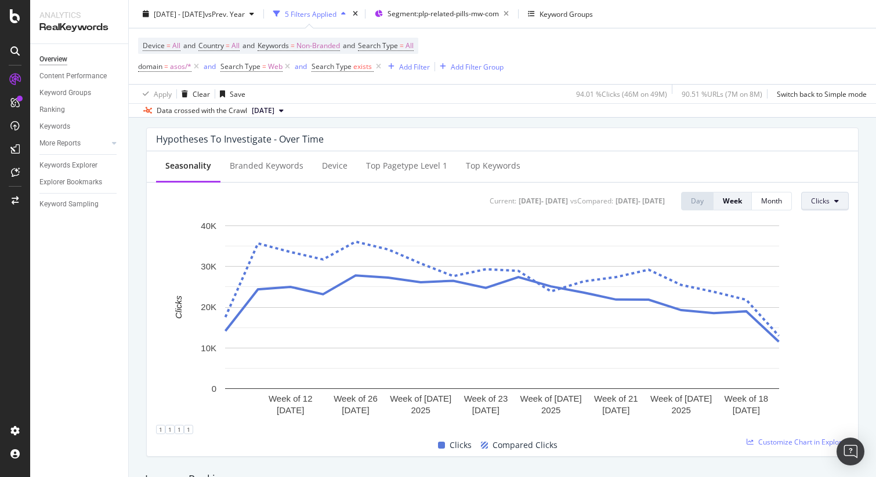
click at [833, 202] on button "Clicks" at bounding box center [825, 201] width 48 height 19
click at [760, 228] on span "CTR" at bounding box center [764, 233] width 55 height 10
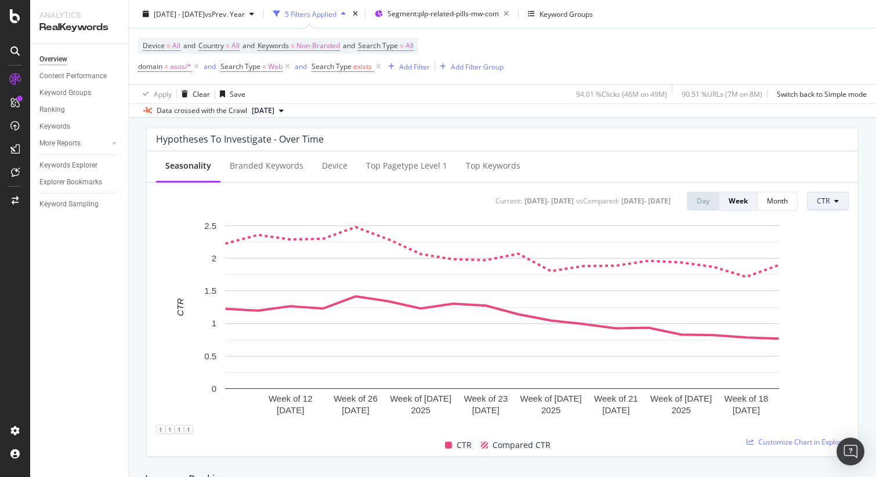
click at [837, 198] on icon at bounding box center [836, 201] width 5 height 7
click at [794, 207] on span "Average Position" at bounding box center [770, 212] width 55 height 10
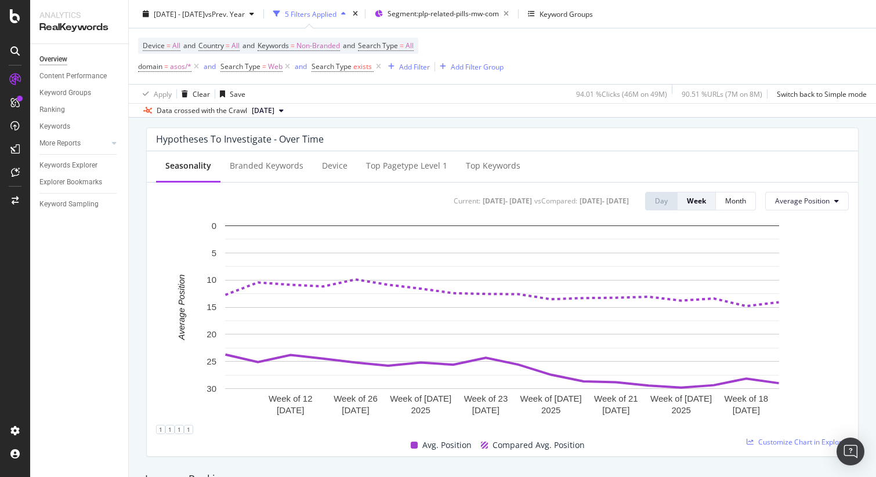
click at [794, 207] on button "Average Position" at bounding box center [807, 201] width 84 height 19
click at [807, 245] on span "Impressions" at bounding box center [803, 246] width 56 height 10
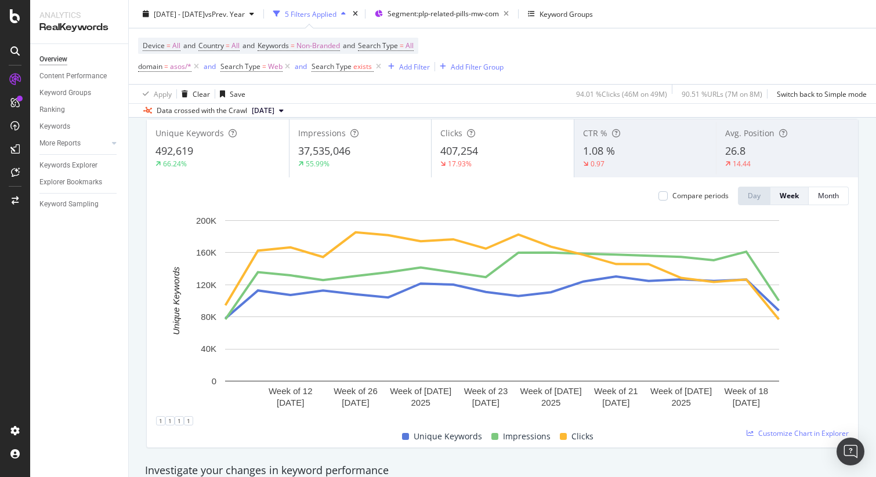
scroll to position [0, 0]
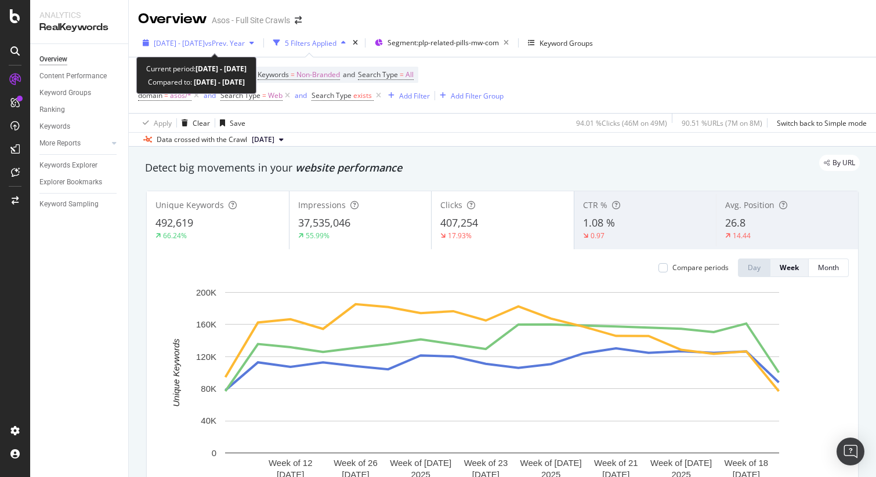
click at [197, 41] on span "2025 May. 1st - Aug. 28th" at bounding box center [179, 43] width 51 height 10
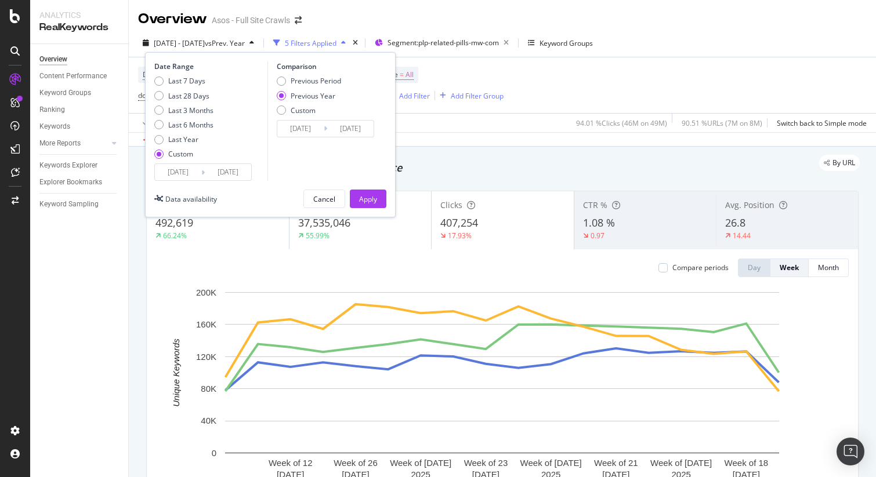
click at [186, 175] on input "2025/05/01" at bounding box center [178, 172] width 46 height 16
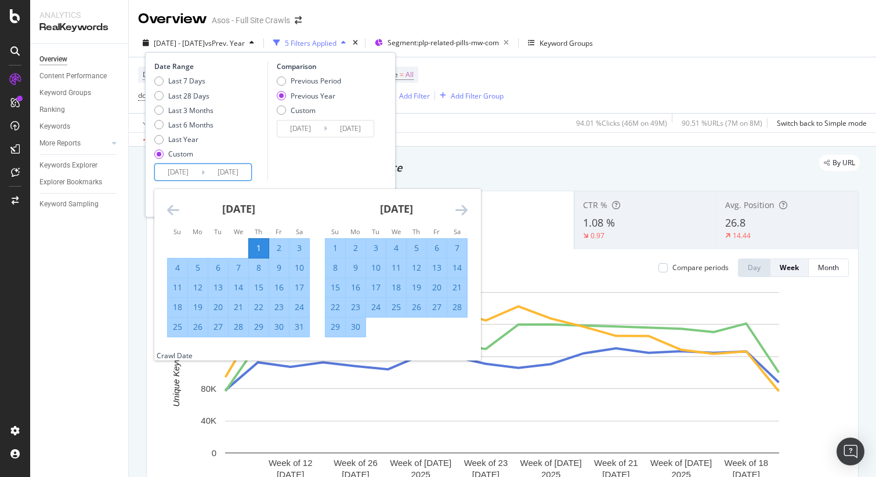
click at [468, 209] on div "June 2025 1 2 3 4 5 6 7 8 9 10 11 12 13 14 15 16 17 18 19 20 21 22 23 24 25 26 …" at bounding box center [396, 263] width 158 height 148
click at [452, 212] on div "June 2025" at bounding box center [396, 213] width 143 height 49
click at [455, 208] on icon "Move forward to switch to the next month." at bounding box center [461, 210] width 12 height 14
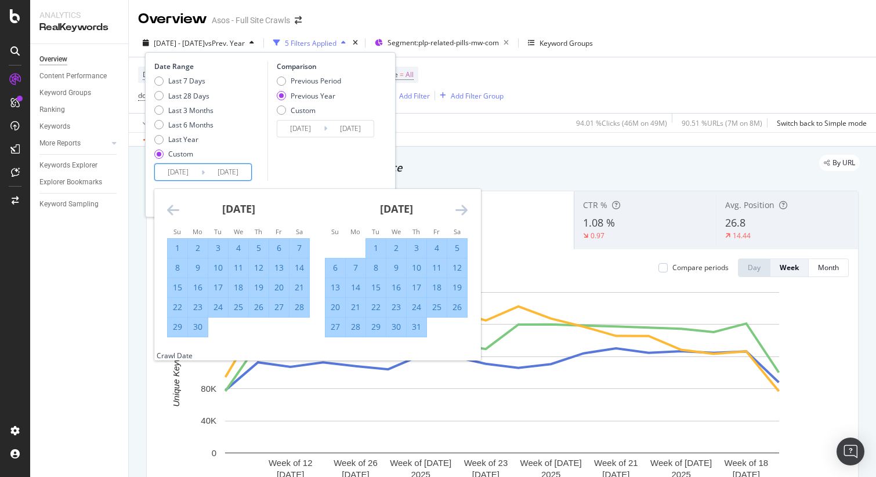
click at [377, 246] on div "1" at bounding box center [376, 248] width 20 height 12
type input "2025/07/01"
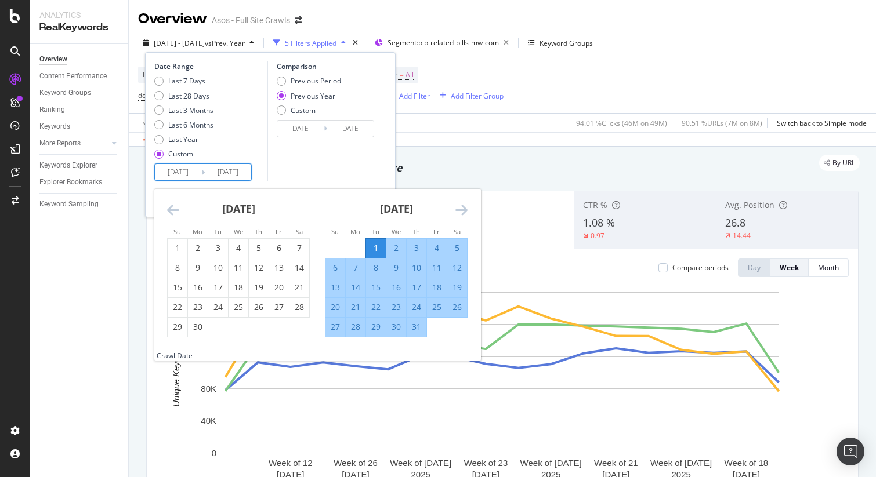
click at [458, 206] on icon "Move forward to switch to the next month." at bounding box center [461, 210] width 12 height 14
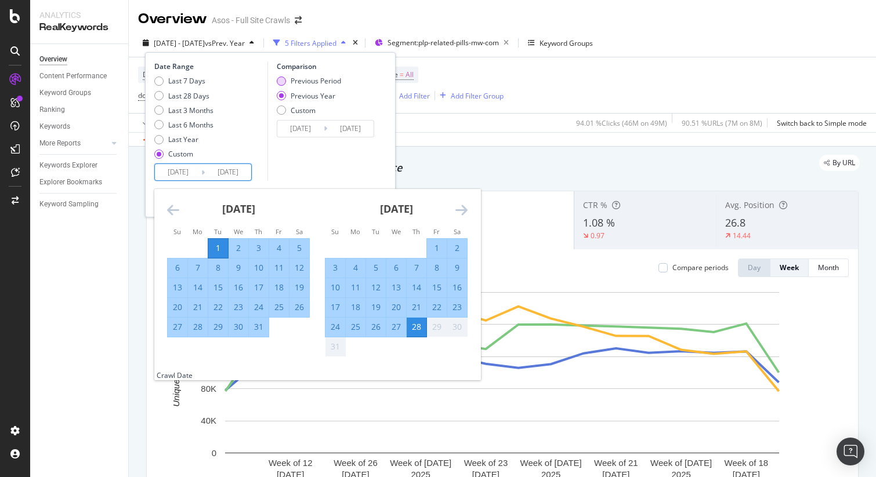
click at [281, 79] on div "Previous Period" at bounding box center [281, 81] width 9 height 9
type input "2025/05/03"
type input "2025/06/30"
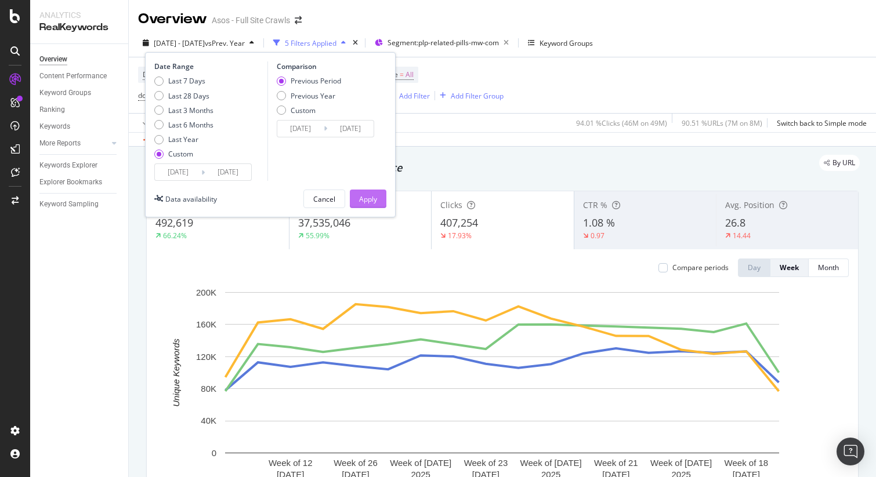
click at [374, 200] on div "Apply" at bounding box center [368, 199] width 18 height 10
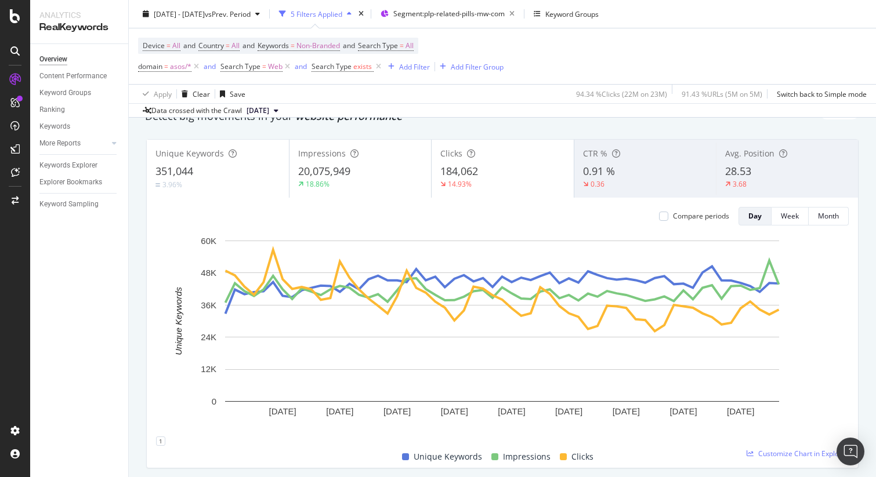
scroll to position [53, 0]
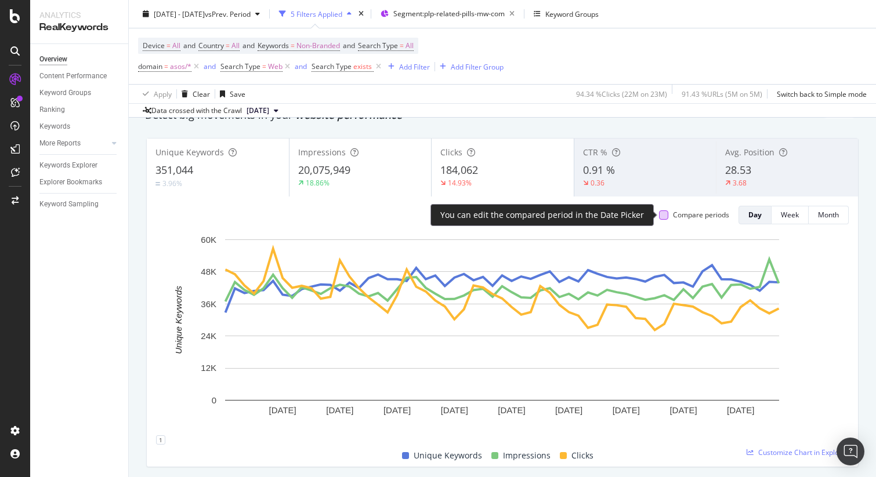
click at [665, 215] on div at bounding box center [663, 215] width 9 height 9
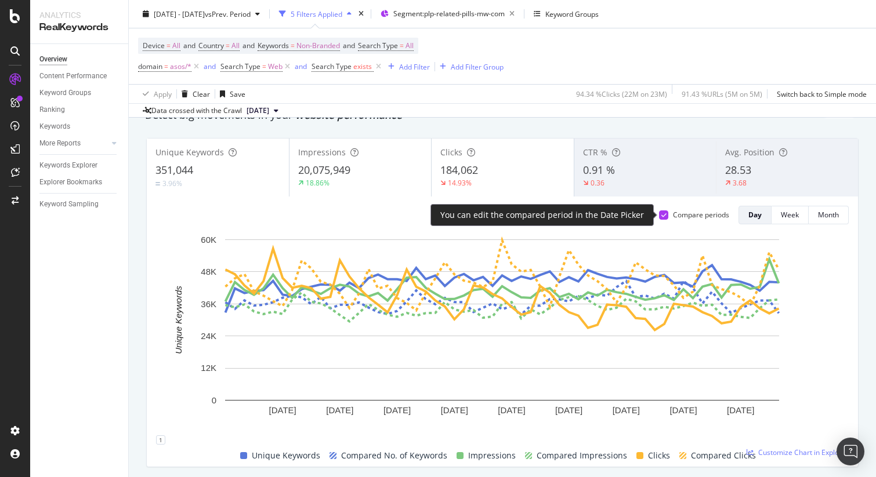
click at [665, 215] on div at bounding box center [663, 215] width 9 height 9
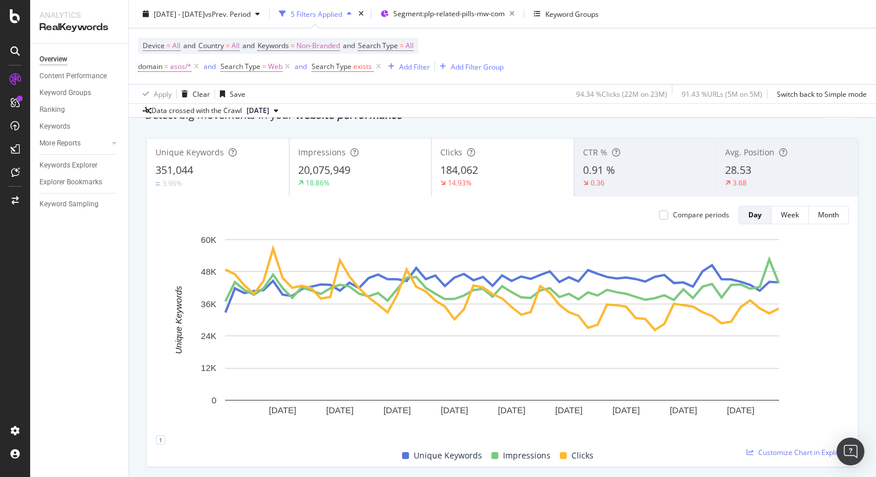
click at [227, 180] on div "3.96%" at bounding box center [217, 183] width 125 height 11
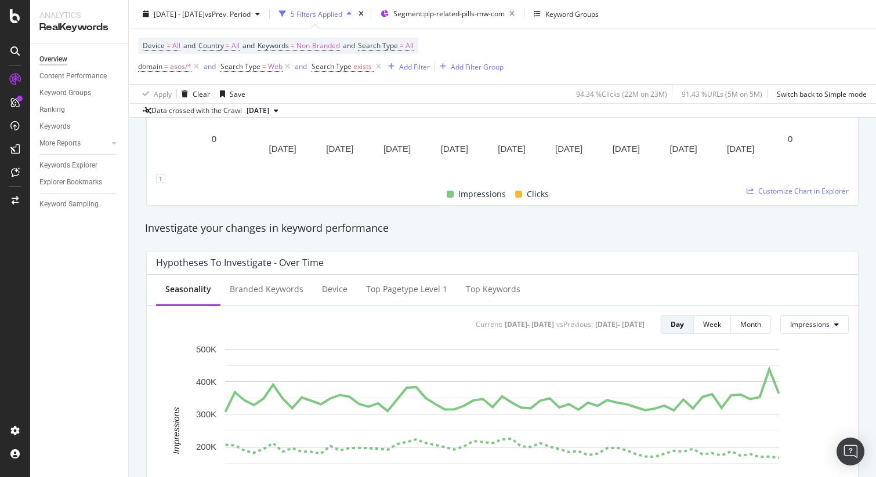
scroll to position [0, 0]
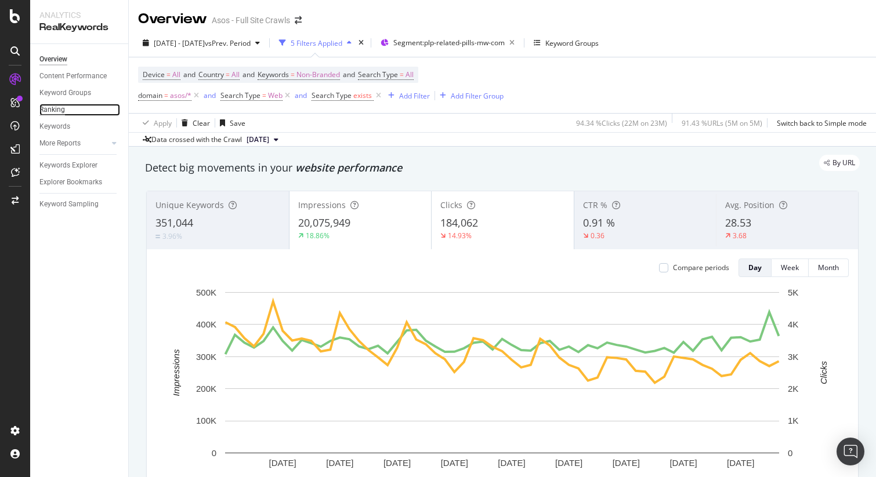
click at [56, 108] on div "Ranking" at bounding box center [52, 110] width 26 height 12
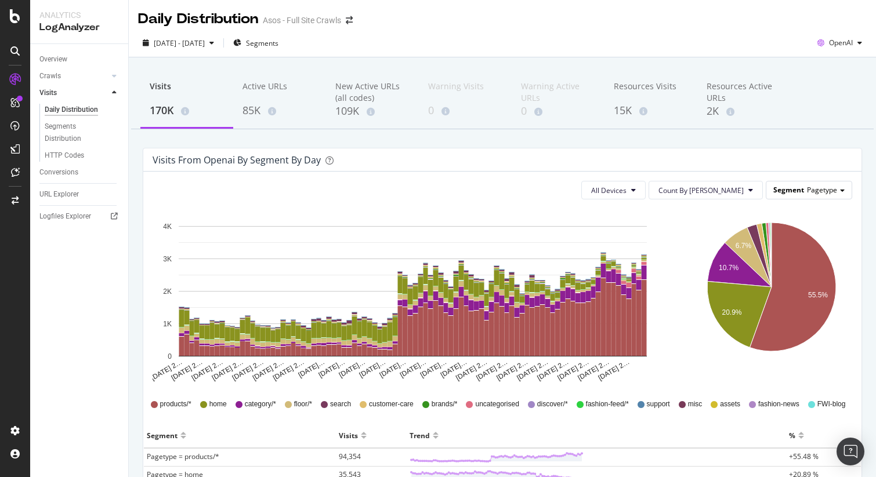
click at [812, 186] on span "Pagetype" at bounding box center [822, 190] width 30 height 10
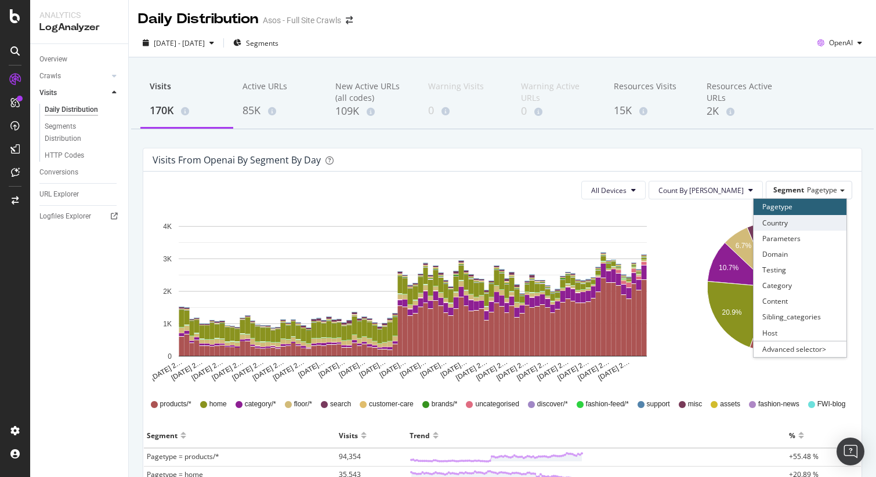
click at [799, 226] on div "Country" at bounding box center [799, 223] width 93 height 16
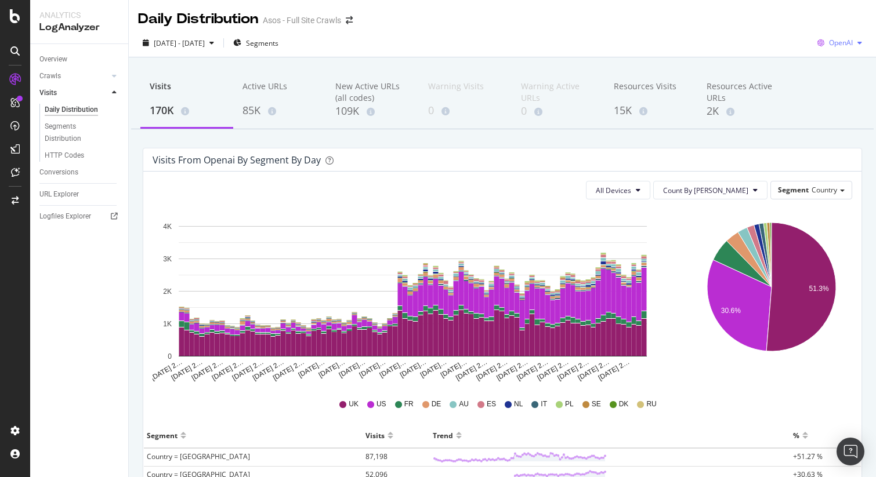
click at [829, 43] on span "OpenAI" at bounding box center [841, 43] width 24 height 10
click at [833, 85] on span "Bing" at bounding box center [840, 87] width 43 height 10
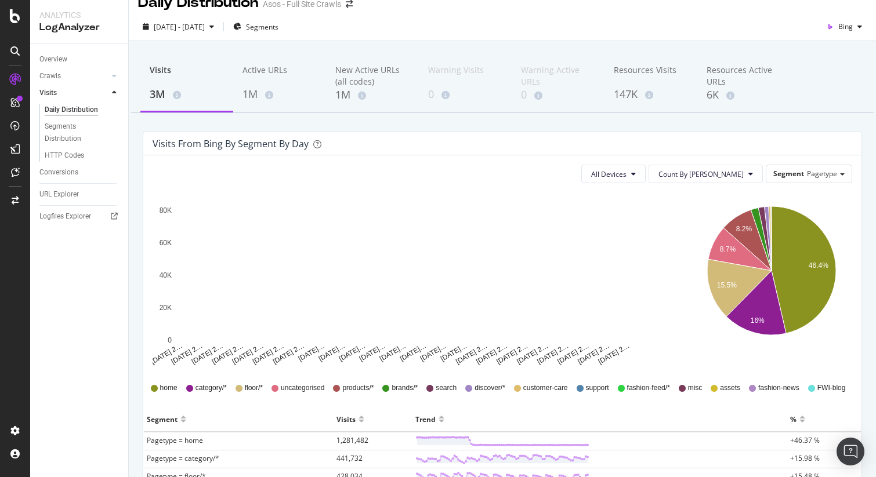
scroll to position [14, 0]
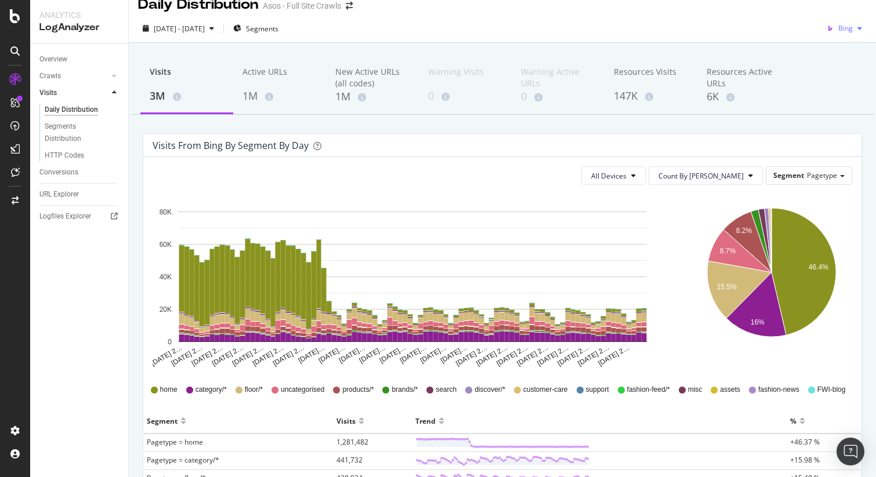
click at [841, 29] on span "Bing" at bounding box center [845, 28] width 14 height 10
click at [841, 113] on span "Other AI Bots" at bounding box center [840, 116] width 43 height 10
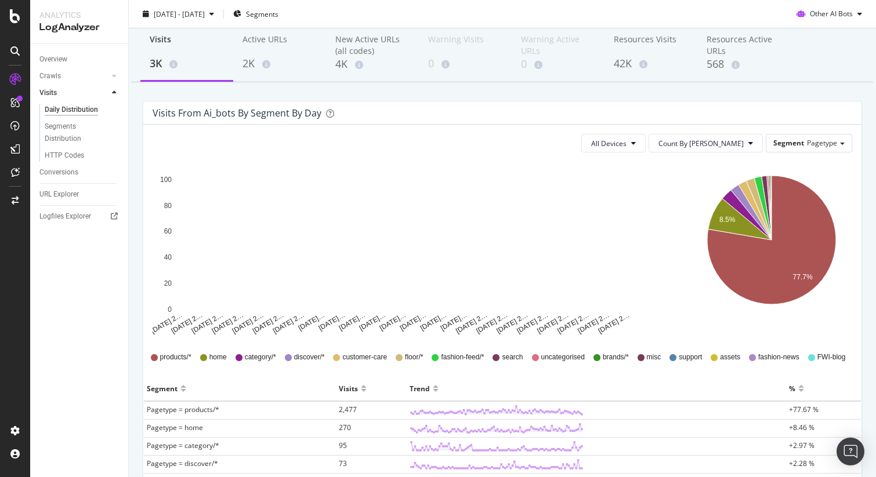
scroll to position [48, 0]
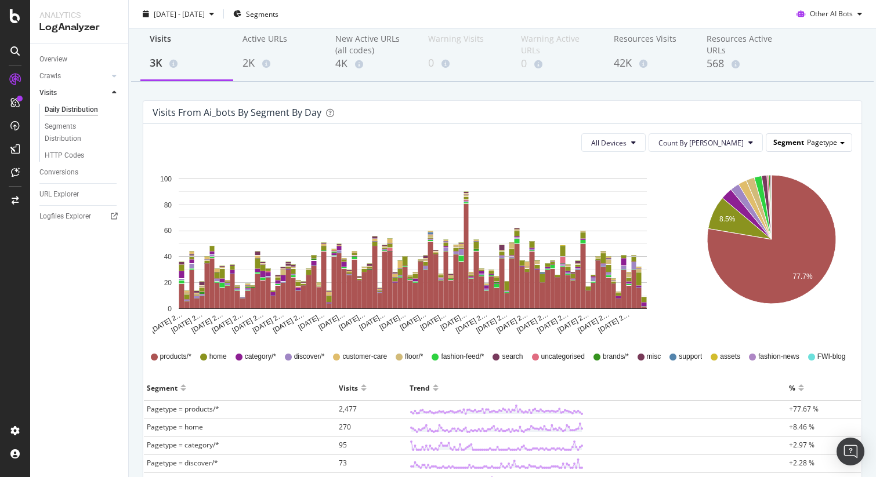
click at [803, 141] on span "Segment" at bounding box center [788, 142] width 31 height 10
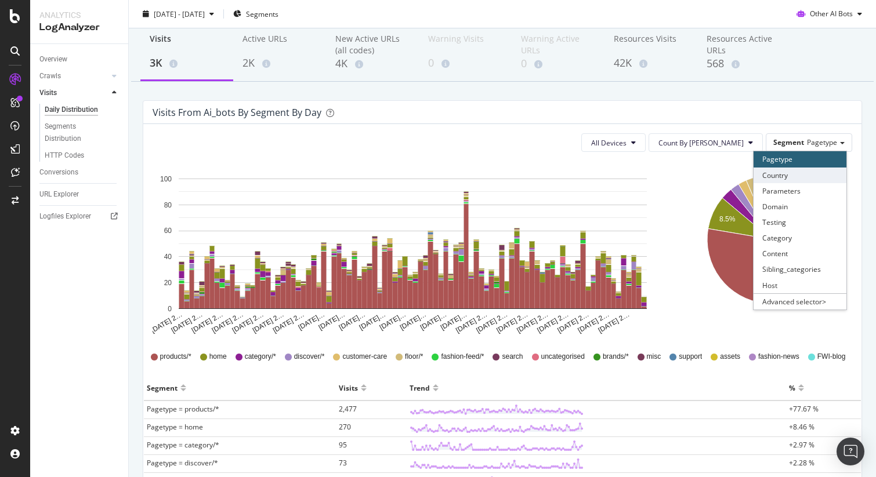
click at [799, 169] on div "Country" at bounding box center [799, 176] width 93 height 16
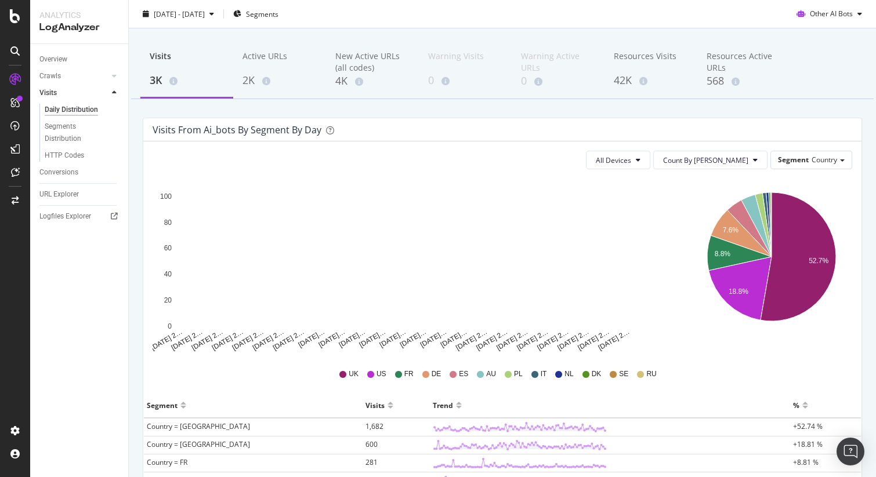
scroll to position [0, 0]
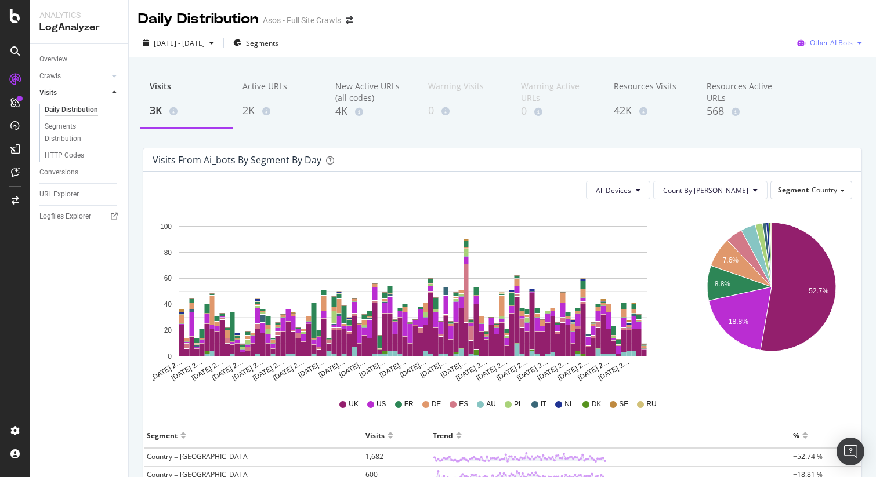
click at [834, 40] on span "Other AI Bots" at bounding box center [831, 43] width 43 height 10
click at [826, 105] on span "OpenAI" at bounding box center [838, 109] width 45 height 10
